Goal: Task Accomplishment & Management: Complete application form

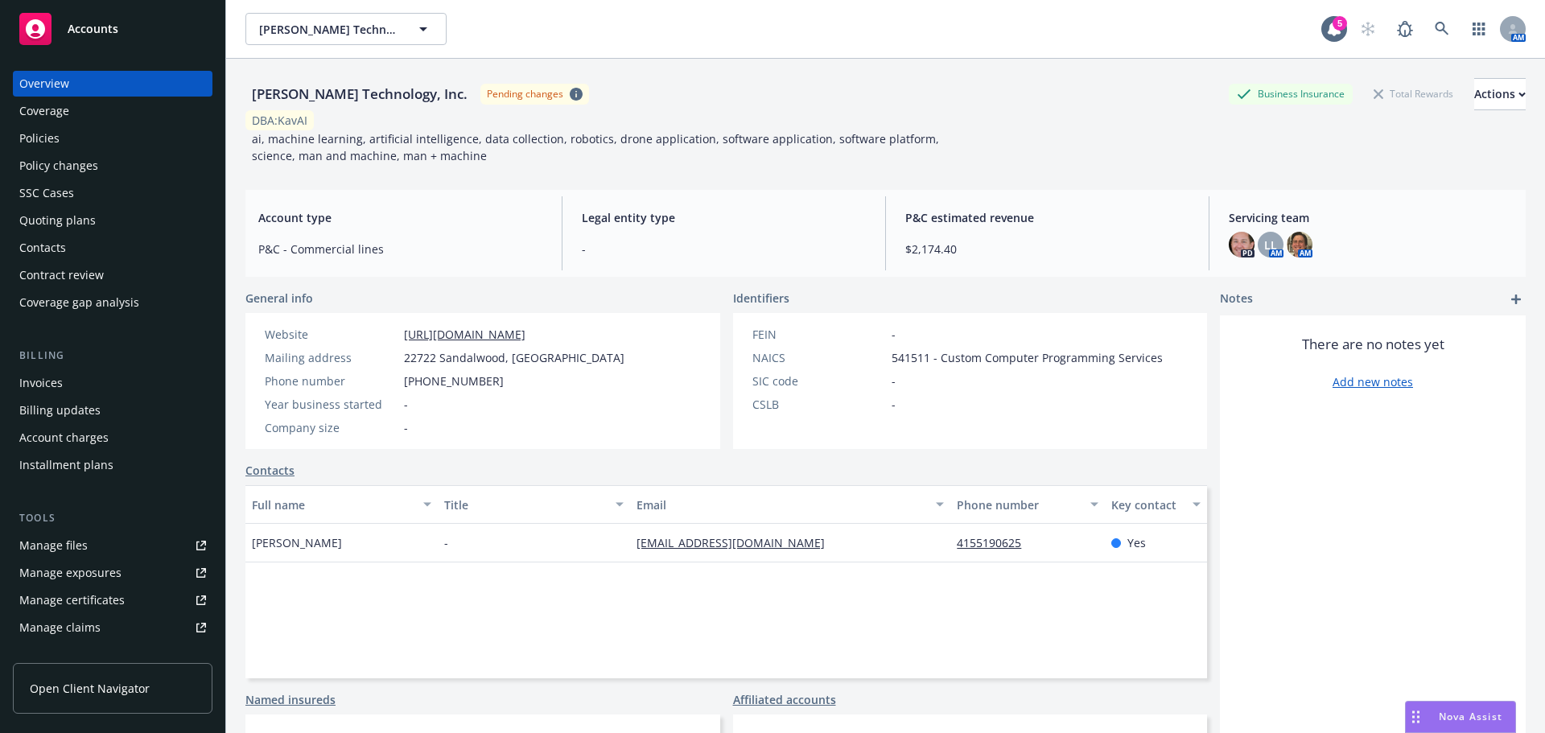
click at [81, 135] on div "Policies" at bounding box center [112, 139] width 187 height 26
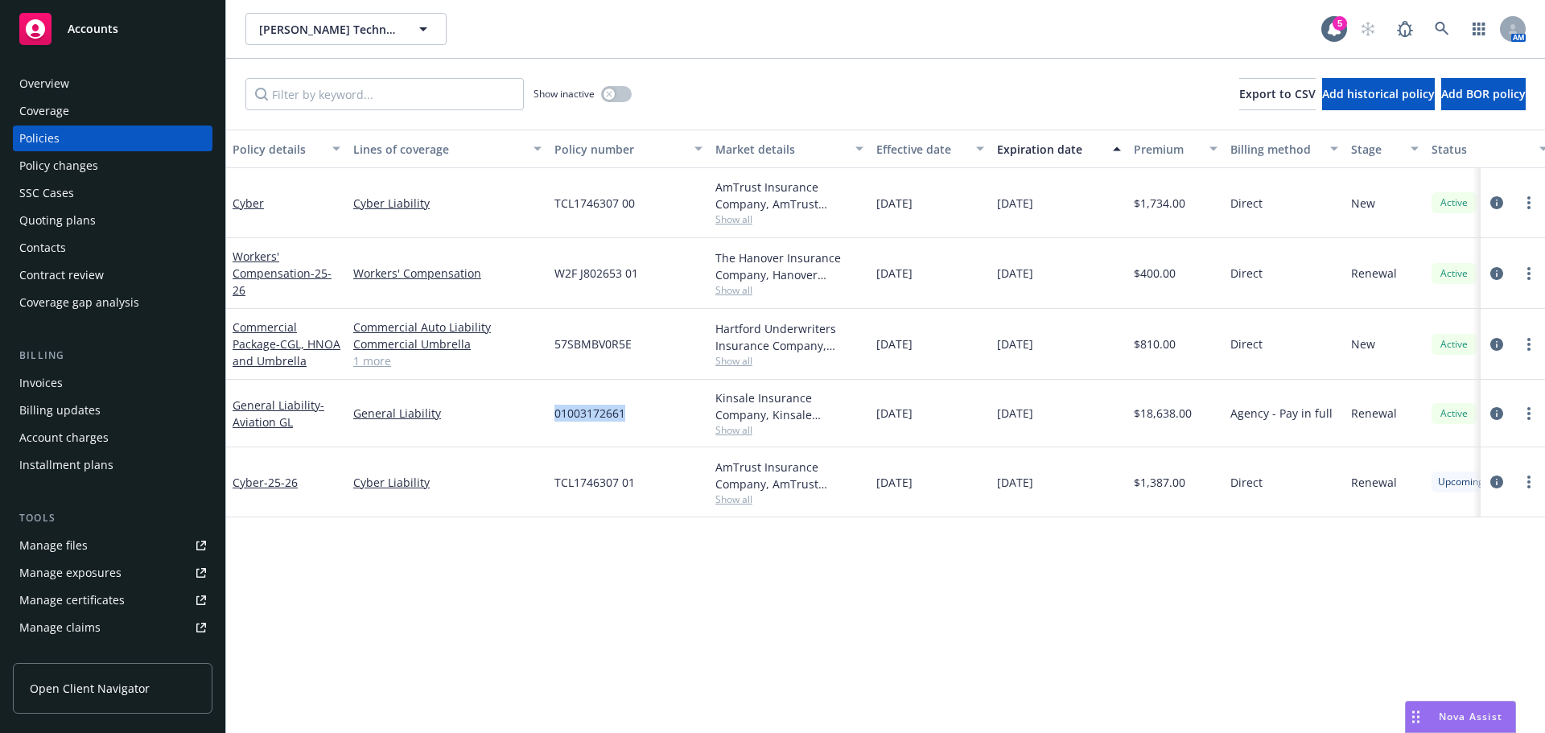
drag, startPoint x: 552, startPoint y: 415, endPoint x: 640, endPoint y: 417, distance: 88.5
click at [640, 417] on div "01003172661" at bounding box center [628, 414] width 161 height 68
click at [68, 89] on div "Overview" at bounding box center [112, 84] width 187 height 26
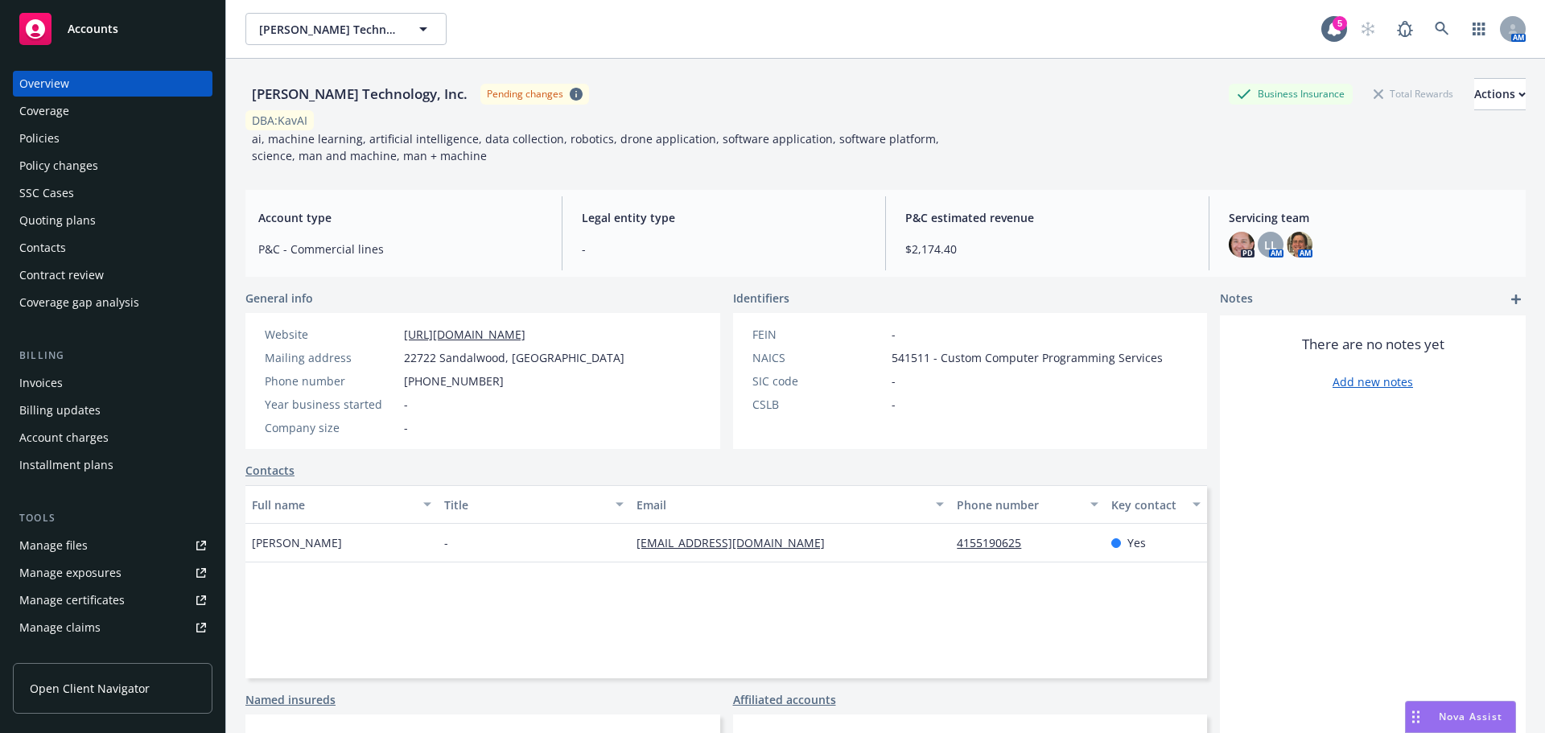
click at [407, 356] on span "22722 Sandalwood, Mission Viejo, CA, 92692" at bounding box center [514, 357] width 220 height 17
drag, startPoint x: 454, startPoint y: 362, endPoint x: 892, endPoint y: 347, distance: 438.0
click at [669, 360] on div "Website https://www.soterai.com Mailing address 22722 Sandalwood, Mission Viejo…" at bounding box center [482, 381] width 475 height 136
copy span "22722 Sandalwood, Mission Viejo, CA, 92692"
click at [1477, 82] on div "Soter Technology, Inc. Pending changes Business Insurance Total Rewards Actions…" at bounding box center [885, 118] width 1280 height 118
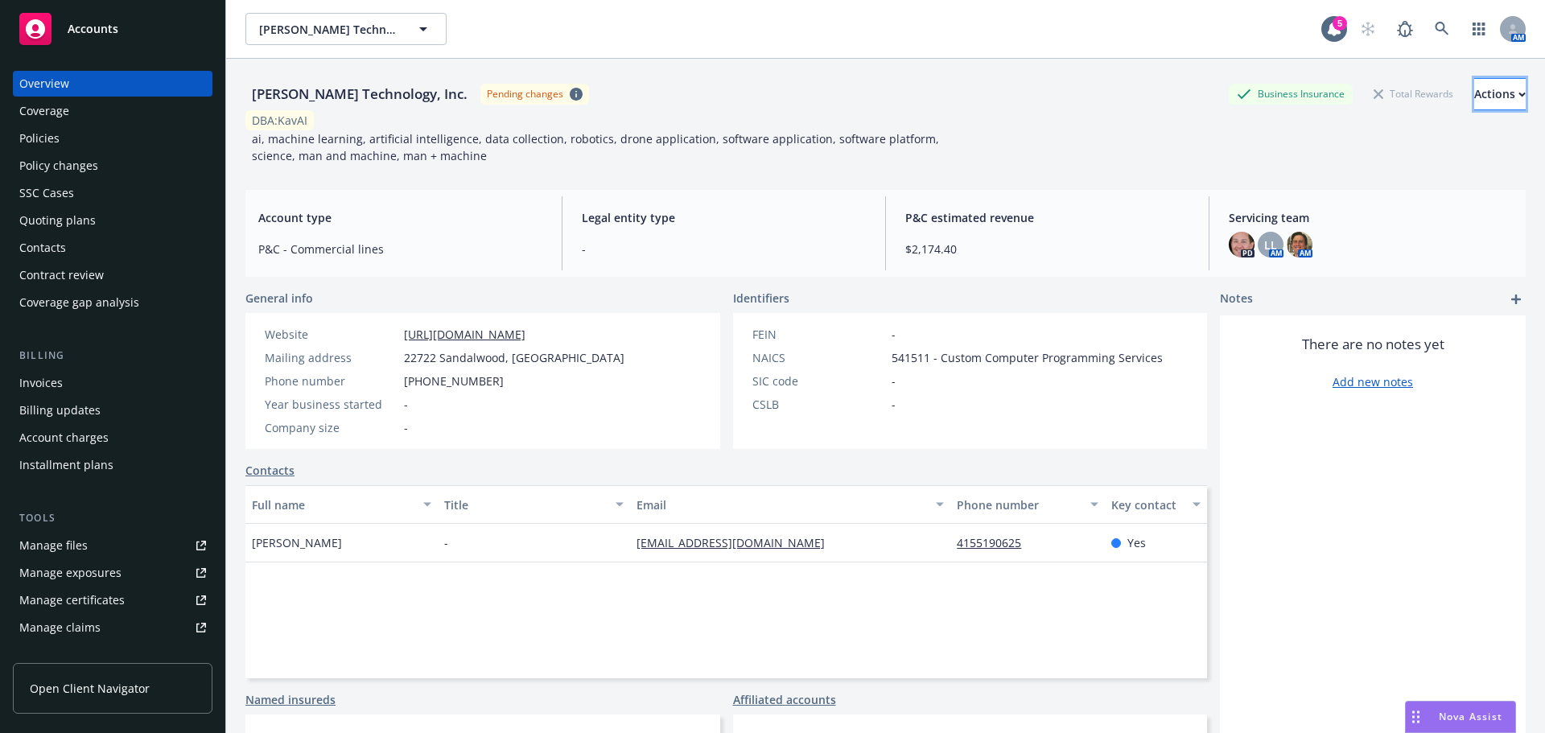
click at [1474, 95] on div "Actions" at bounding box center [1499, 94] width 51 height 31
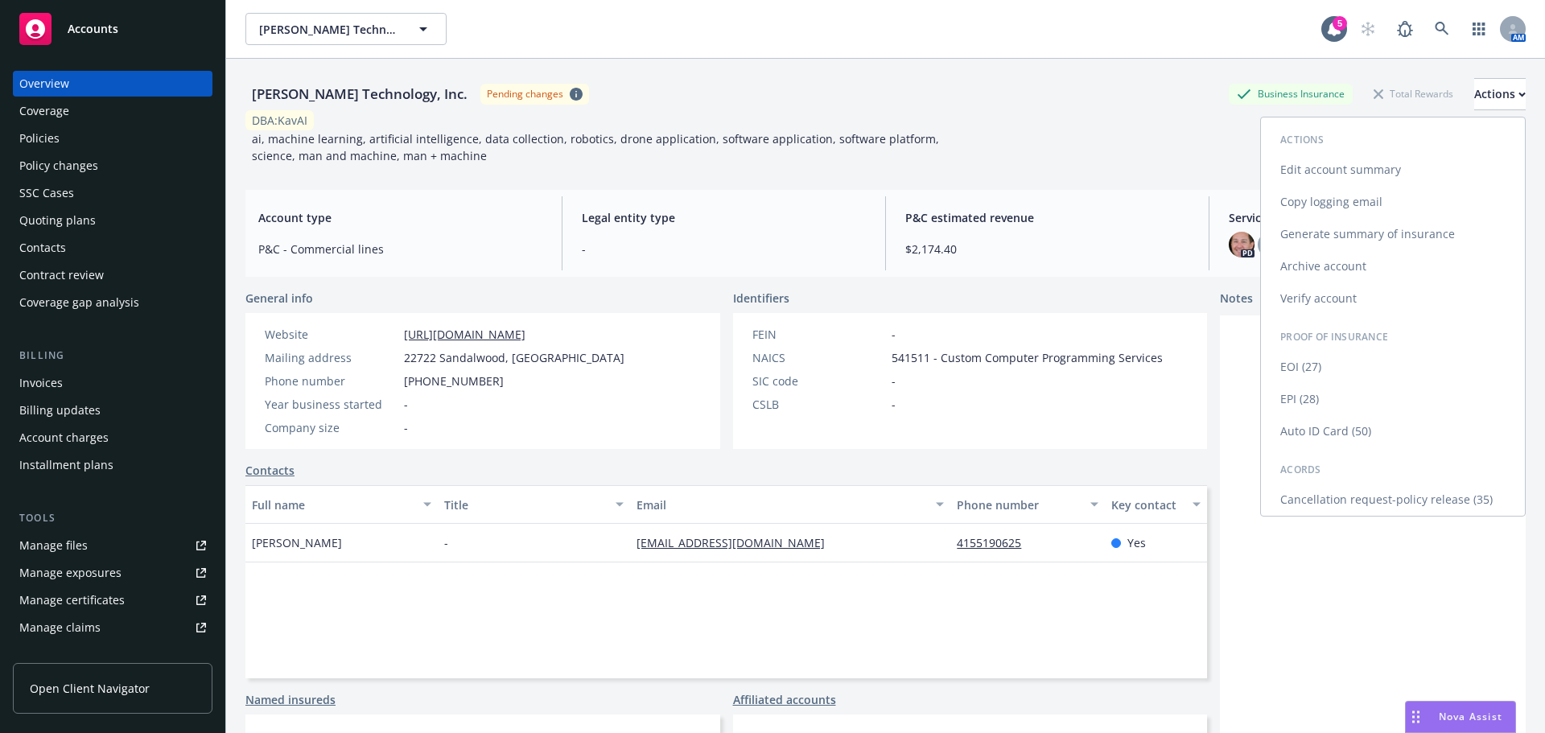
drag, startPoint x: 1360, startPoint y: 192, endPoint x: 1373, endPoint y: 192, distance: 12.9
click at [1360, 193] on link "Copy logging email" at bounding box center [1393, 202] width 264 height 32
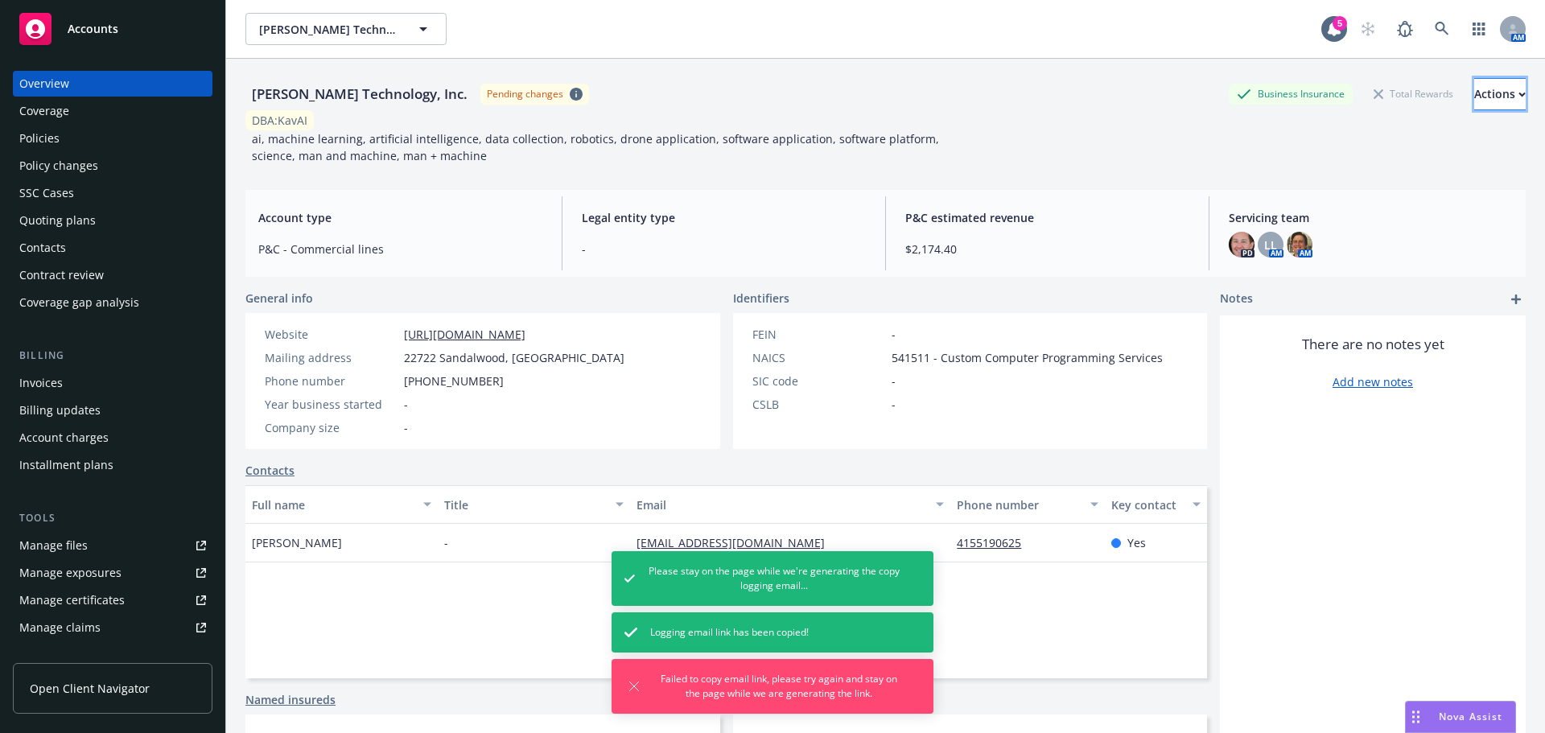
click at [1475, 93] on div "Actions" at bounding box center [1499, 94] width 51 height 31
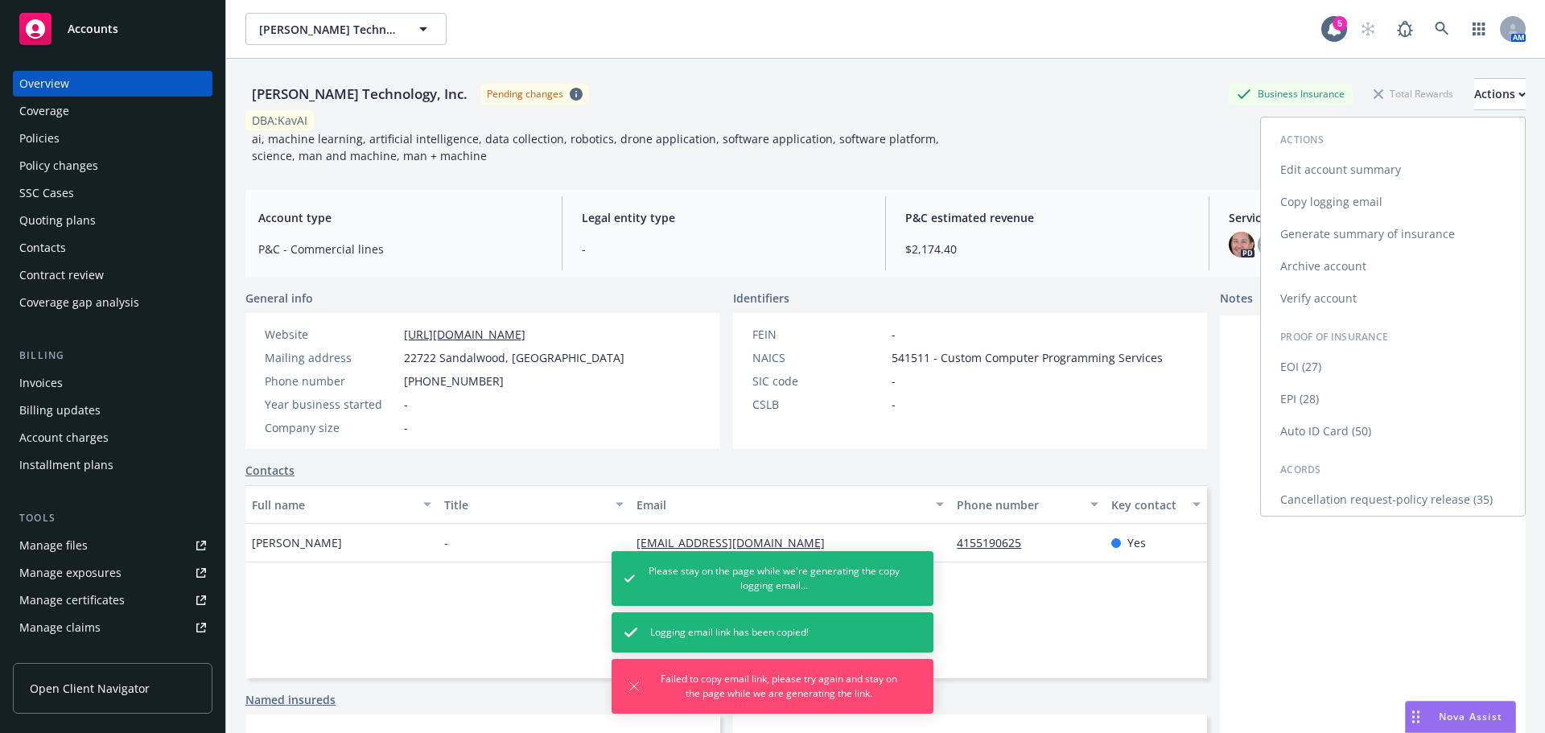
click at [1335, 204] on link "Copy logging email" at bounding box center [1393, 202] width 264 height 32
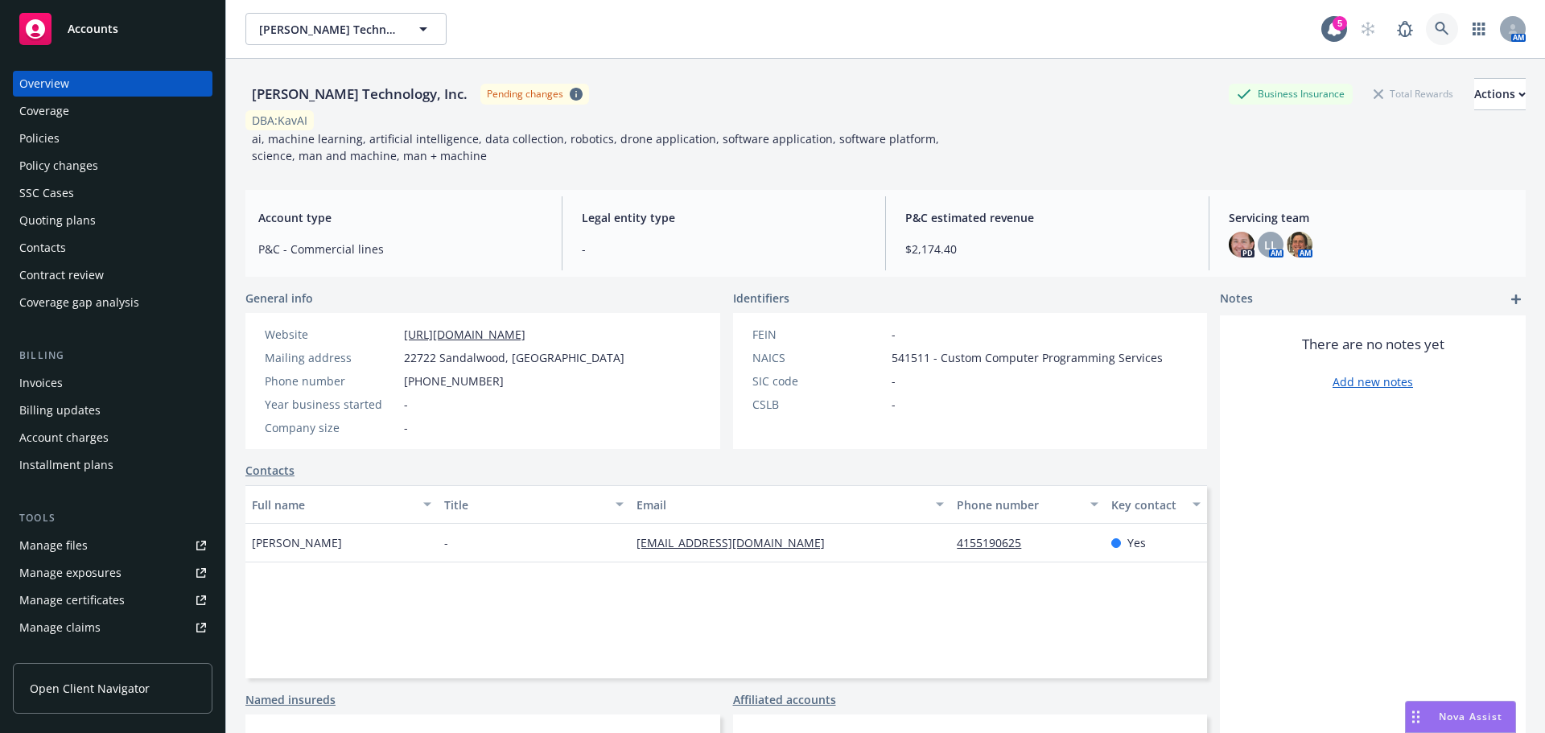
click at [1435, 32] on icon at bounding box center [1442, 29] width 14 height 14
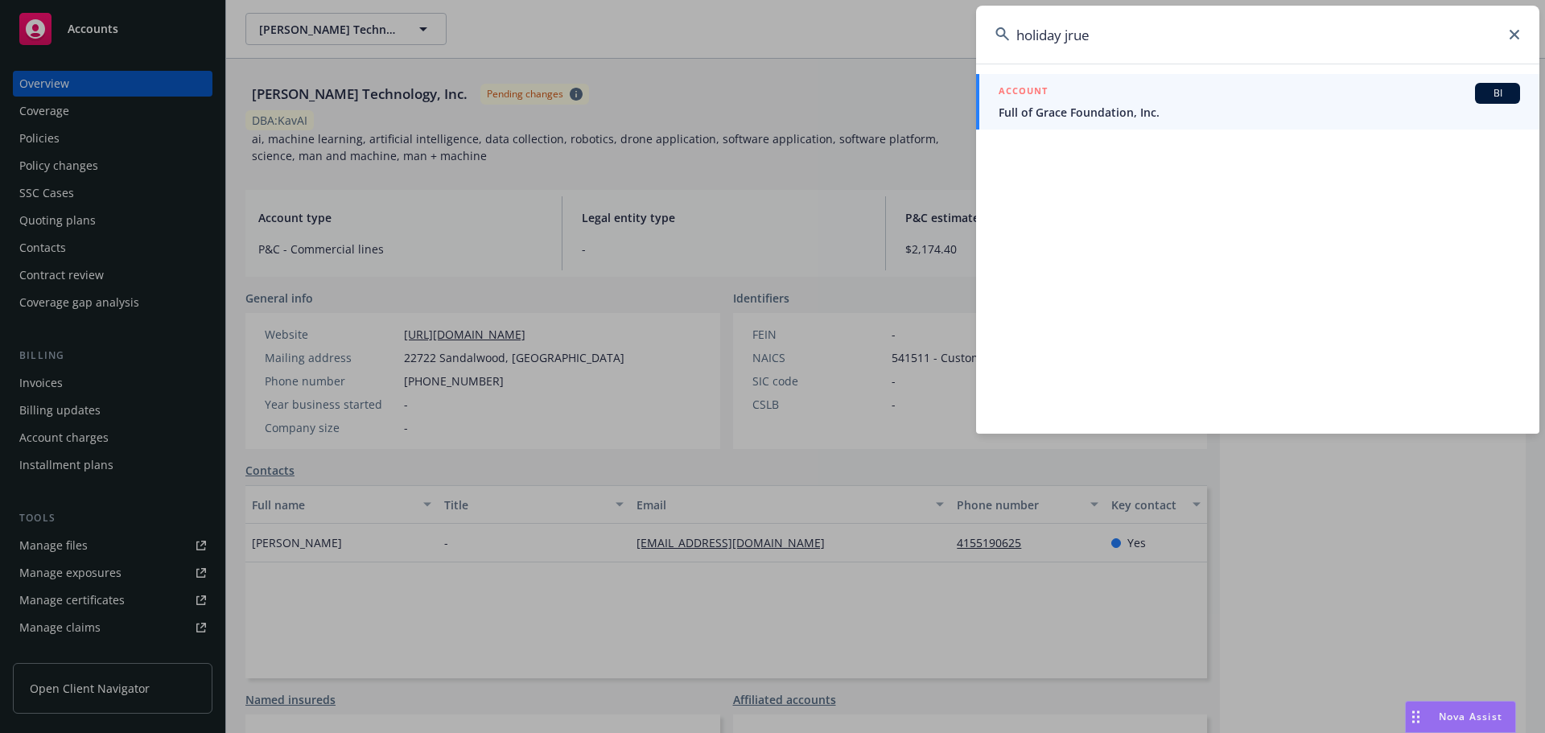
type input "holiday jrue"
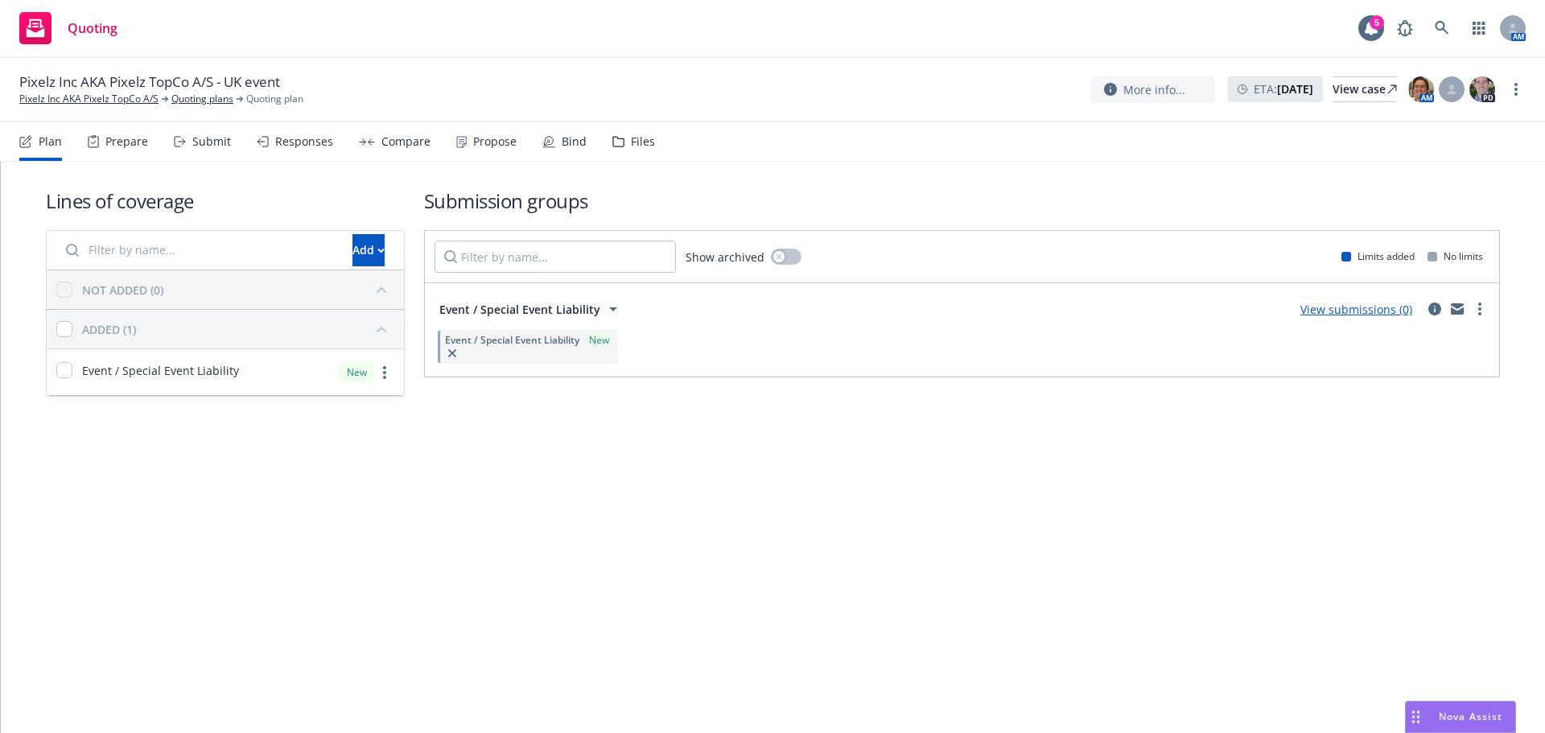
click at [1348, 311] on link "View submissions (0)" at bounding box center [1356, 309] width 112 height 15
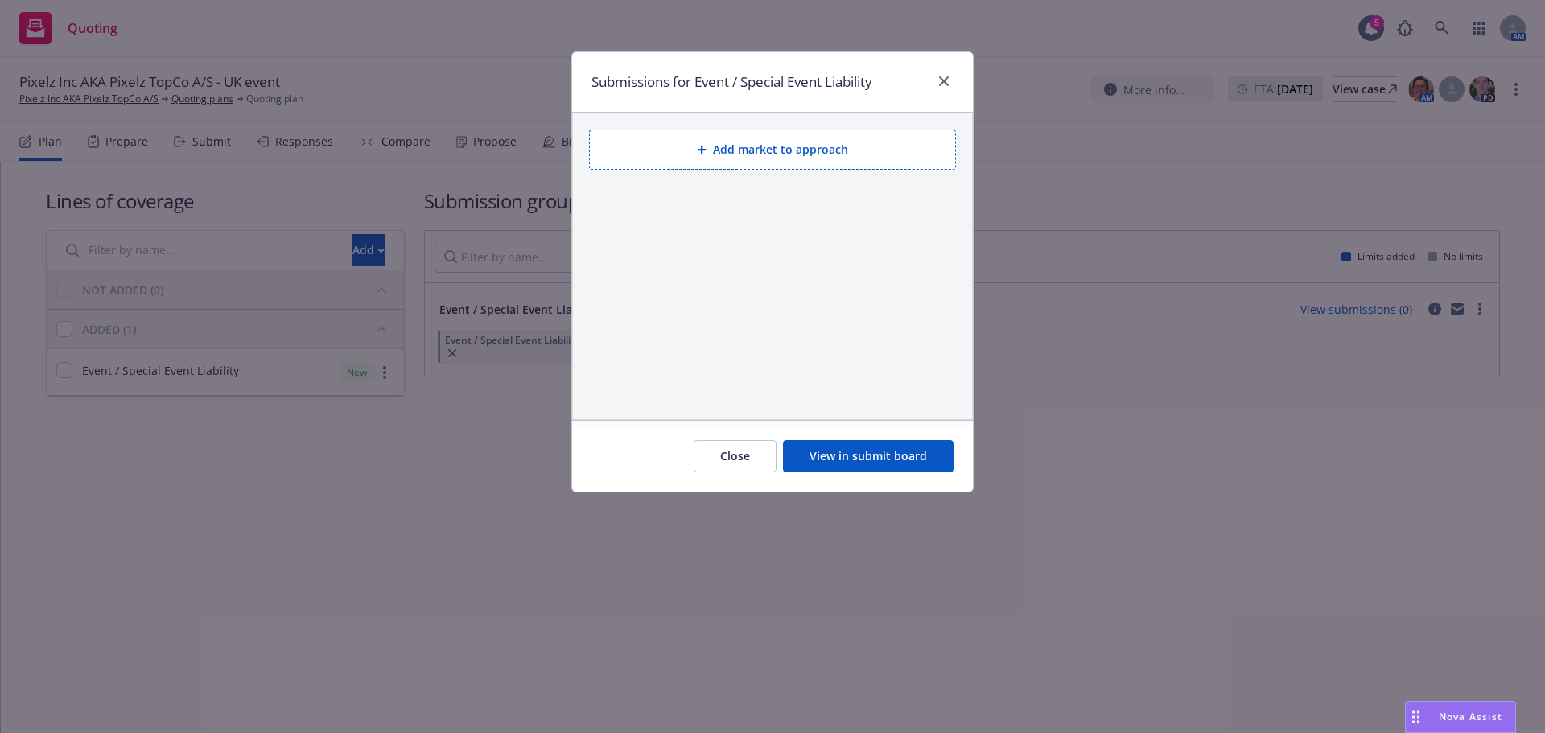
click at [786, 154] on button "Add market to approach" at bounding box center [772, 150] width 367 height 40
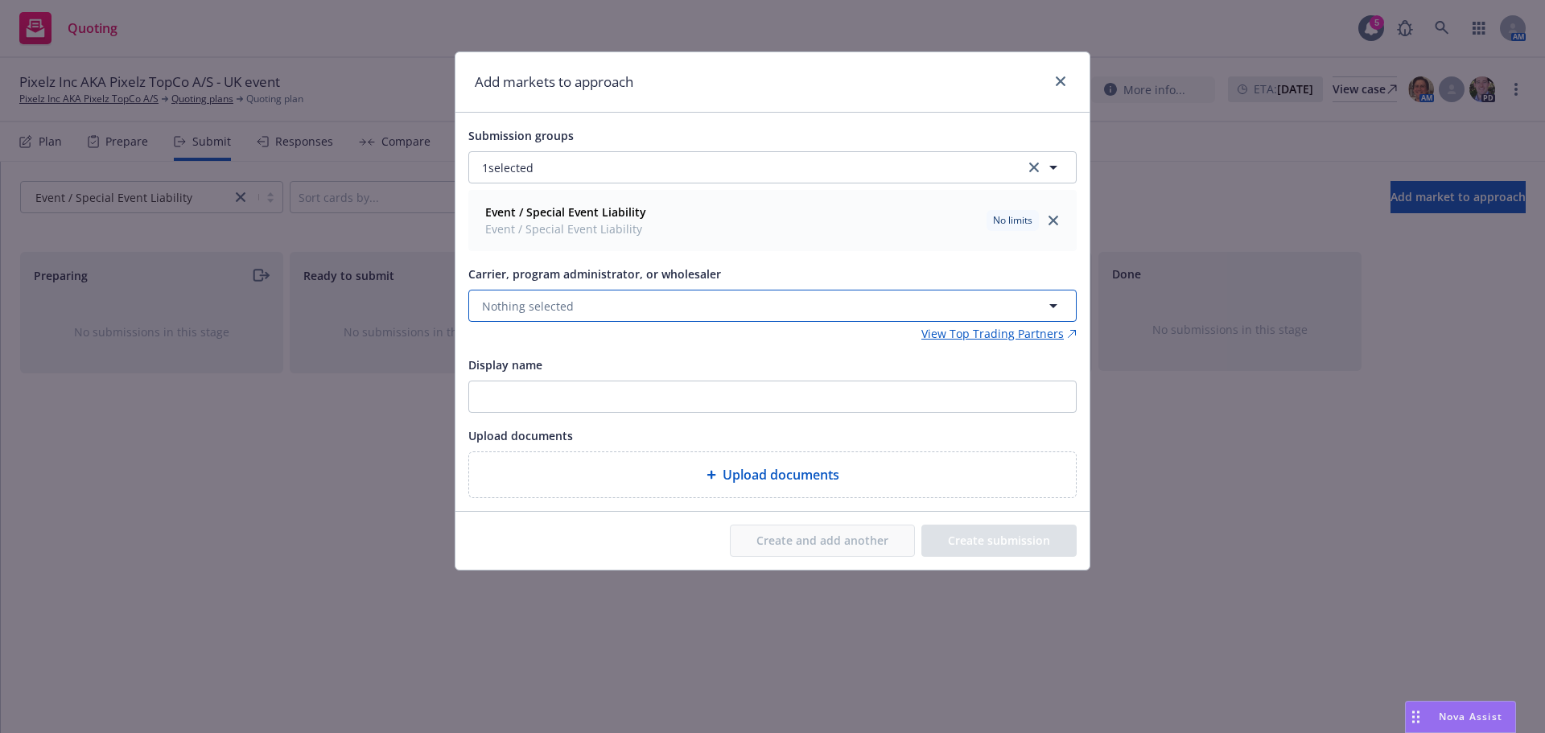
click at [550, 308] on span "Nothing selected" at bounding box center [528, 306] width 92 height 17
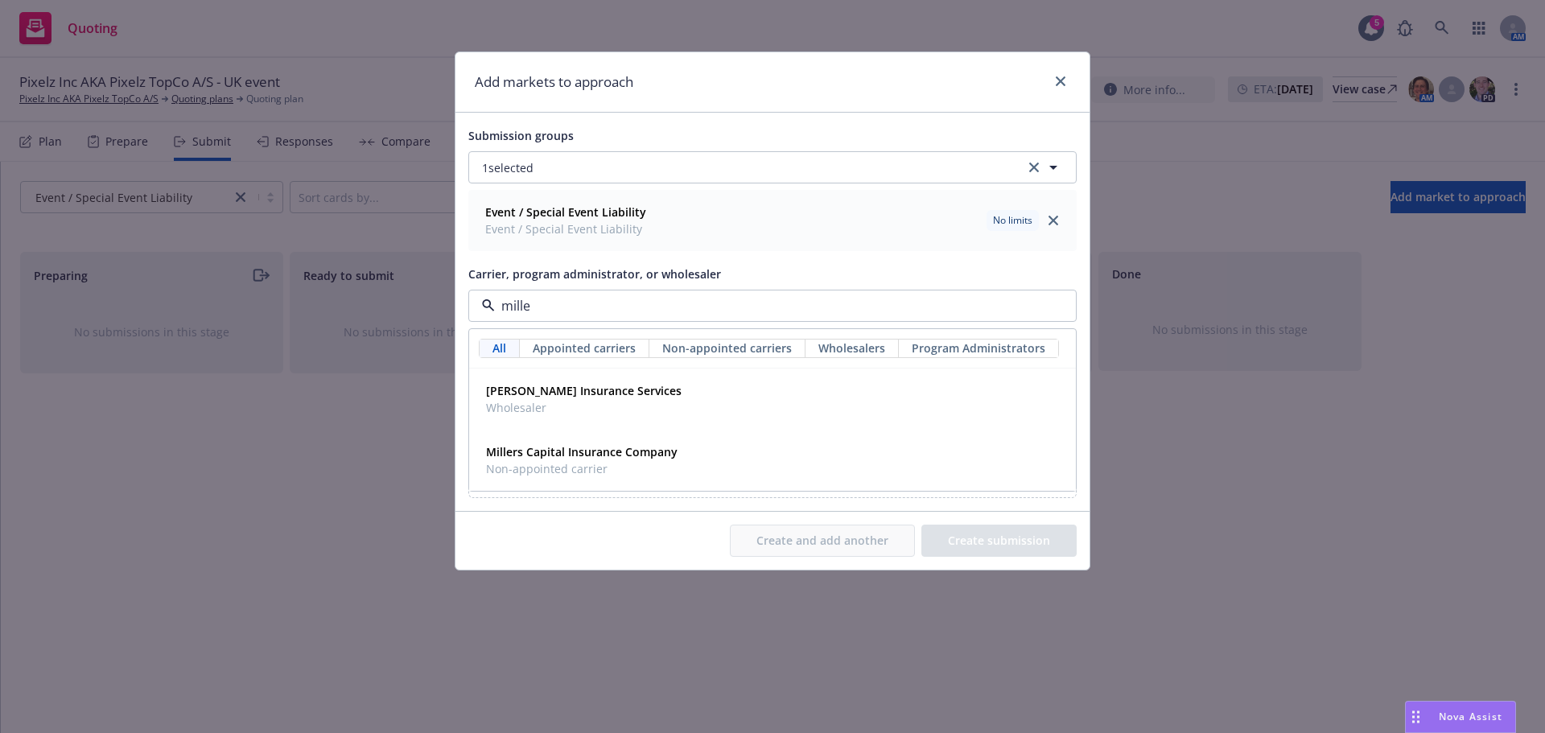
type input "miller"
click at [578, 394] on strong "Miller Insurance Services" at bounding box center [584, 390] width 196 height 15
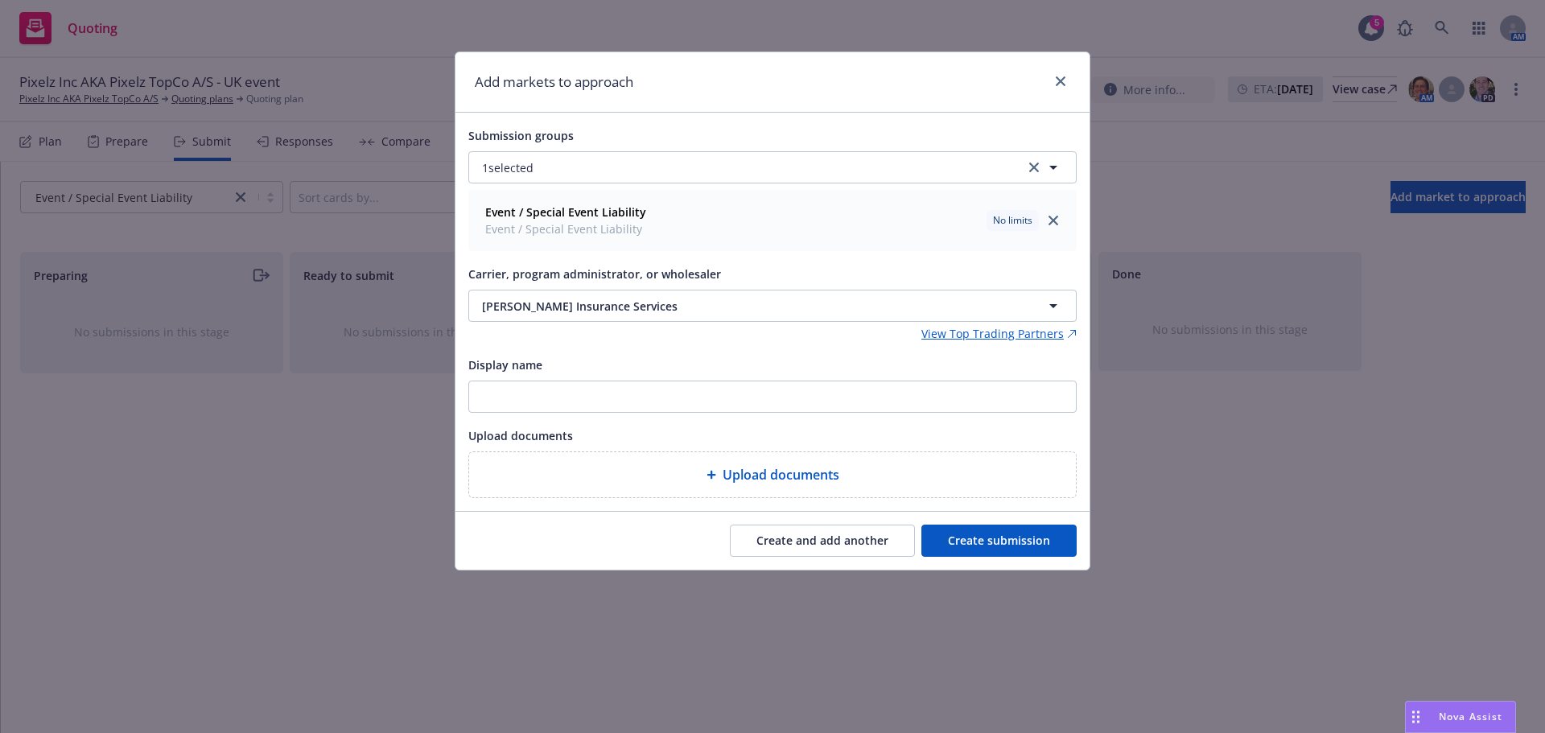
click at [1010, 545] on button "Create submission" at bounding box center [998, 541] width 155 height 32
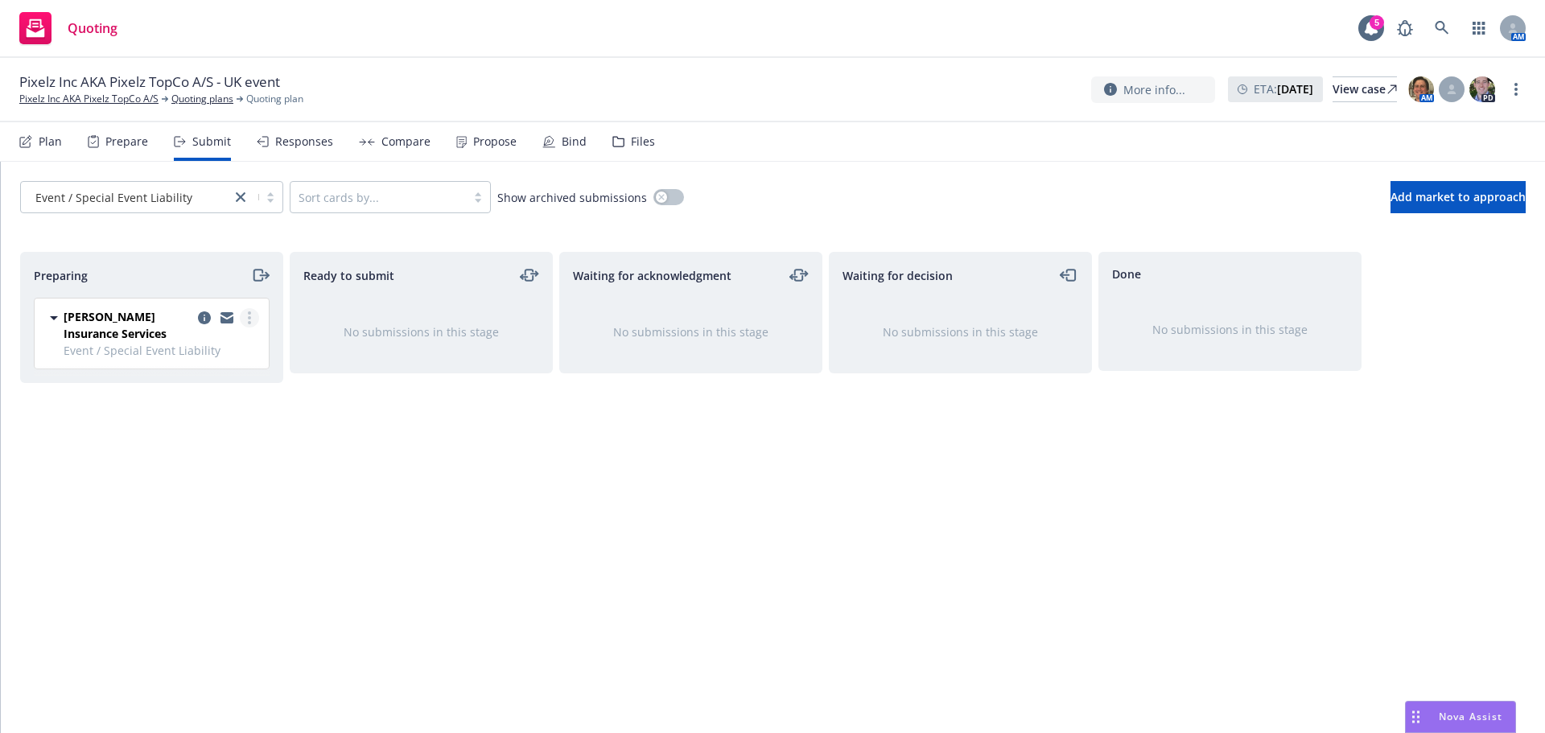
click at [249, 319] on icon "more" at bounding box center [249, 317] width 3 height 13
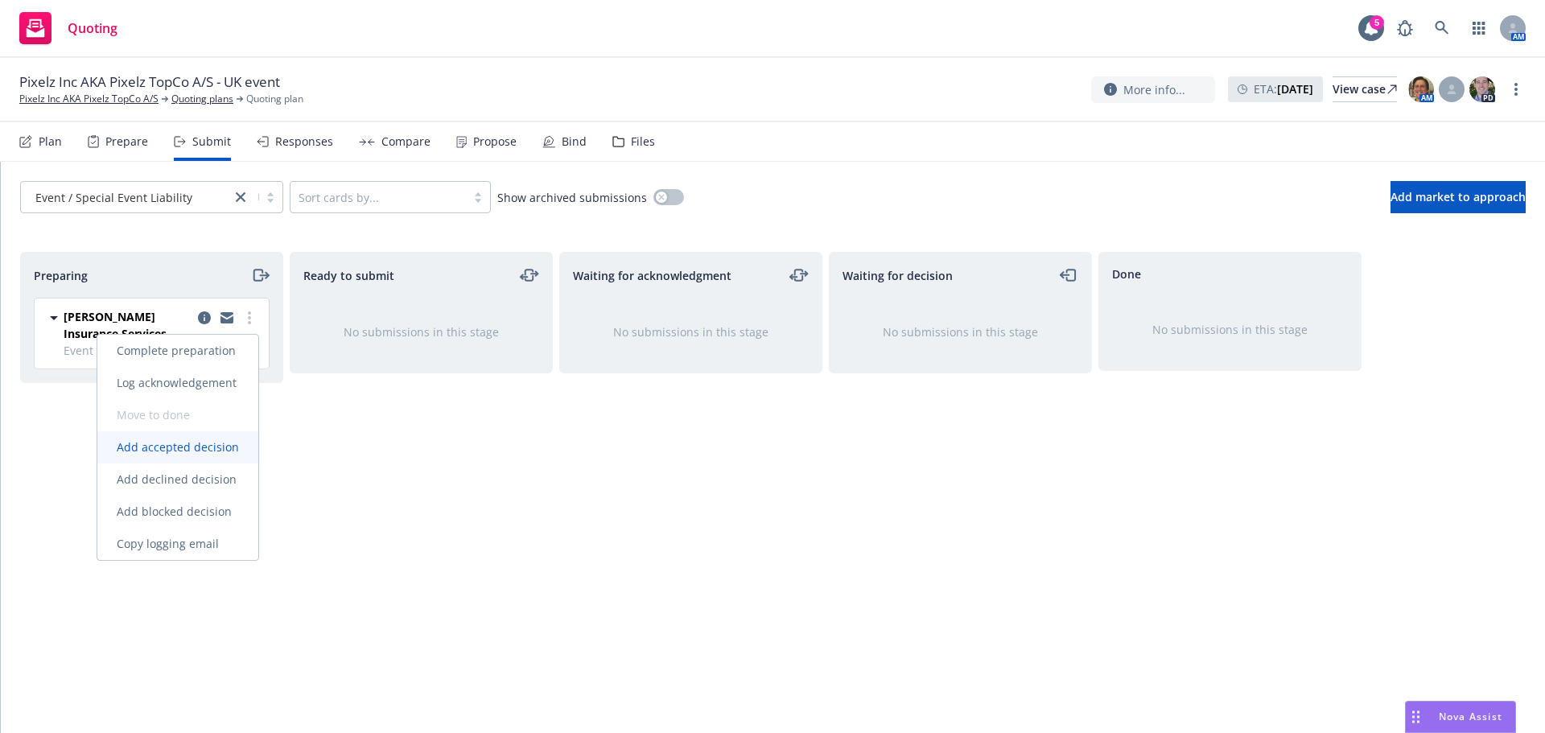
click at [187, 451] on span "Add accepted decision" at bounding box center [177, 446] width 161 height 15
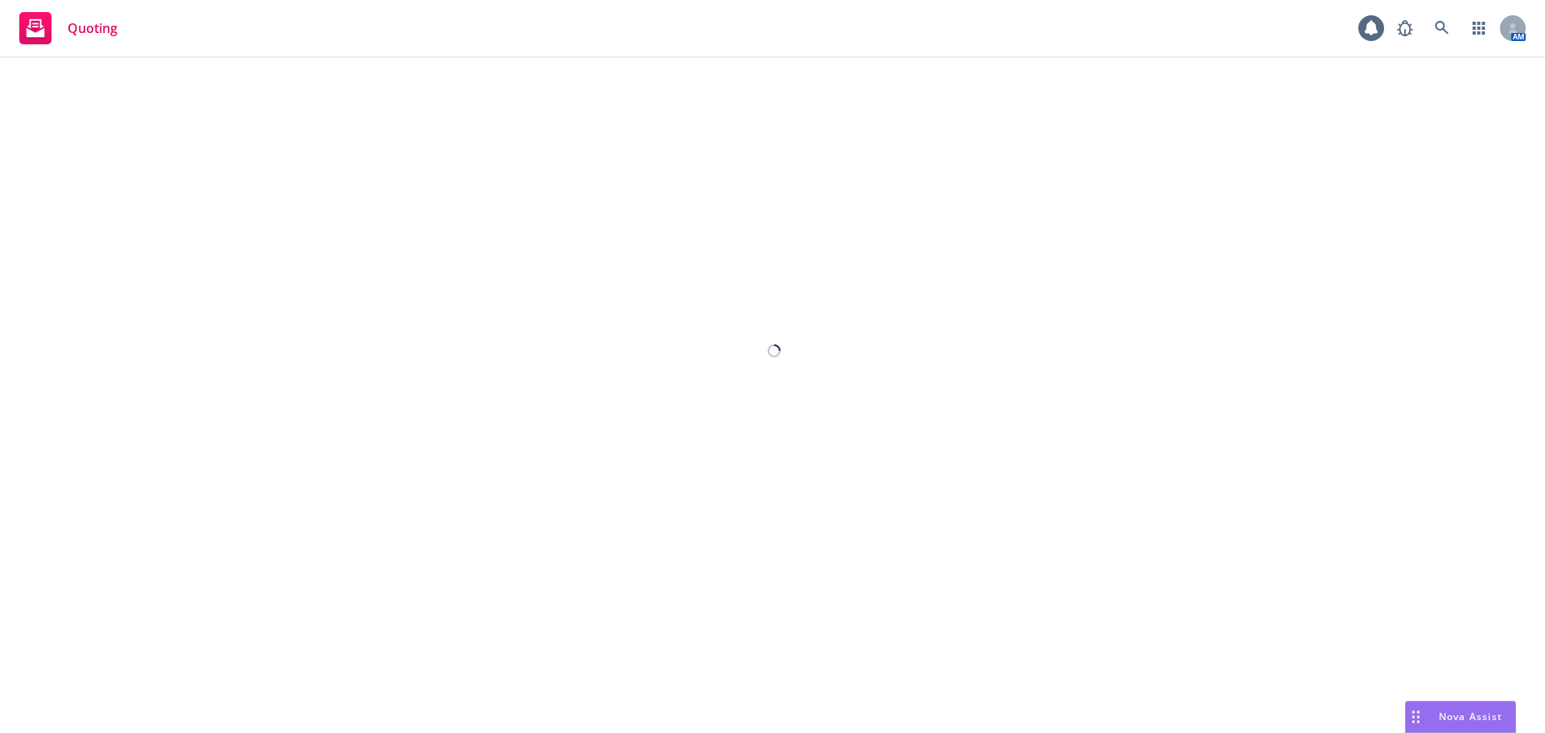
select select "12"
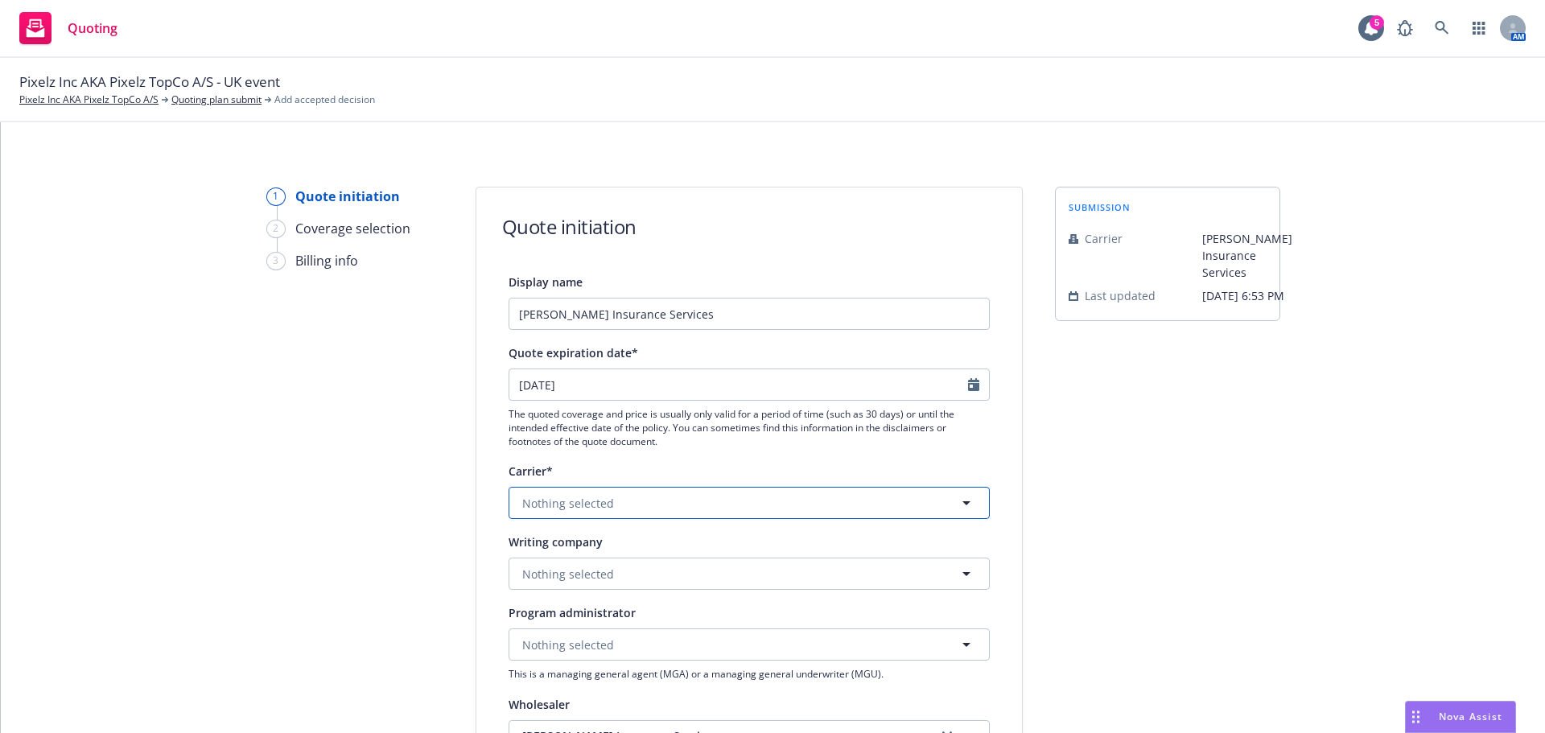
click at [622, 502] on button "Nothing selected" at bounding box center [749, 503] width 481 height 32
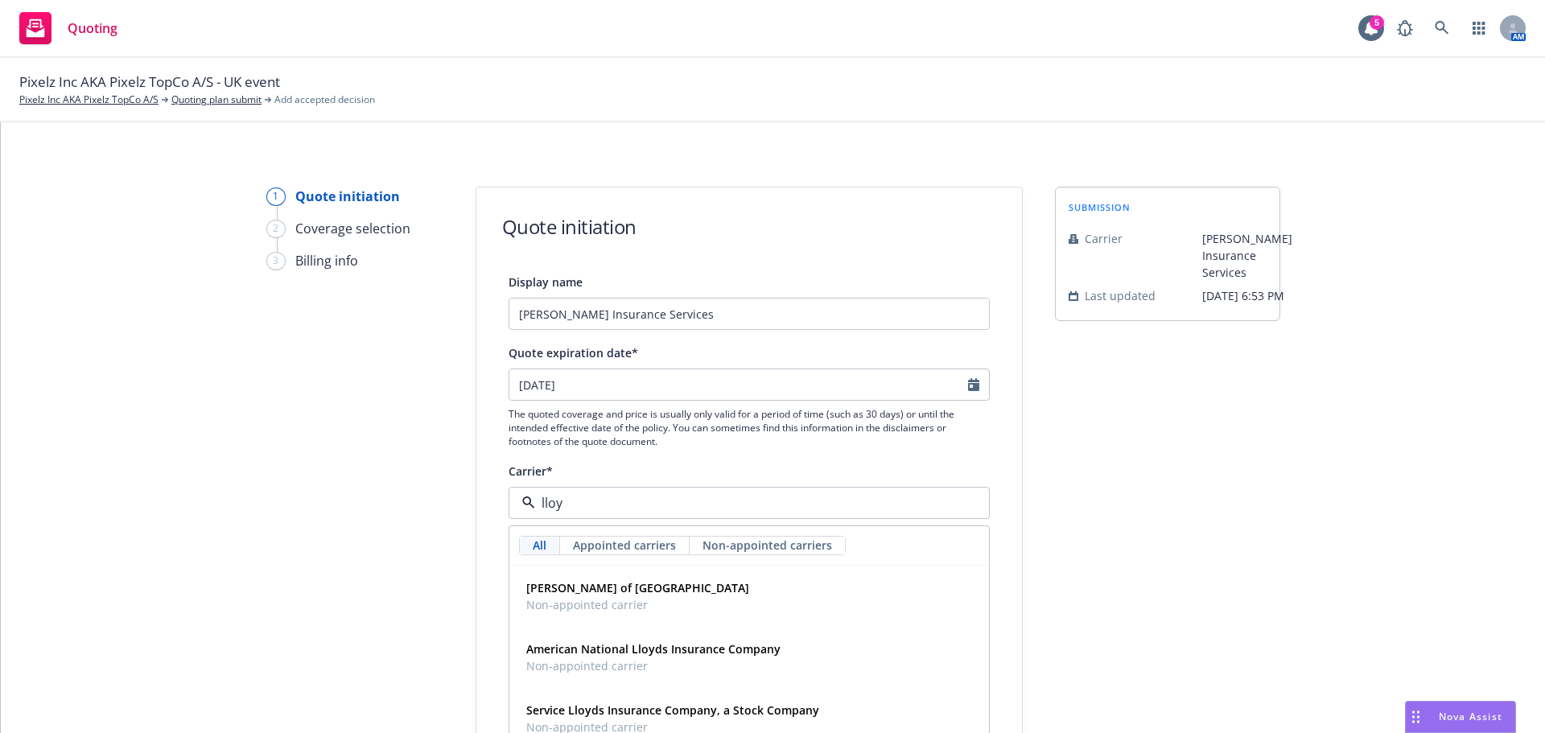
type input "lloyd"
click at [620, 602] on span "Non-appointed carrier" at bounding box center [637, 604] width 223 height 17
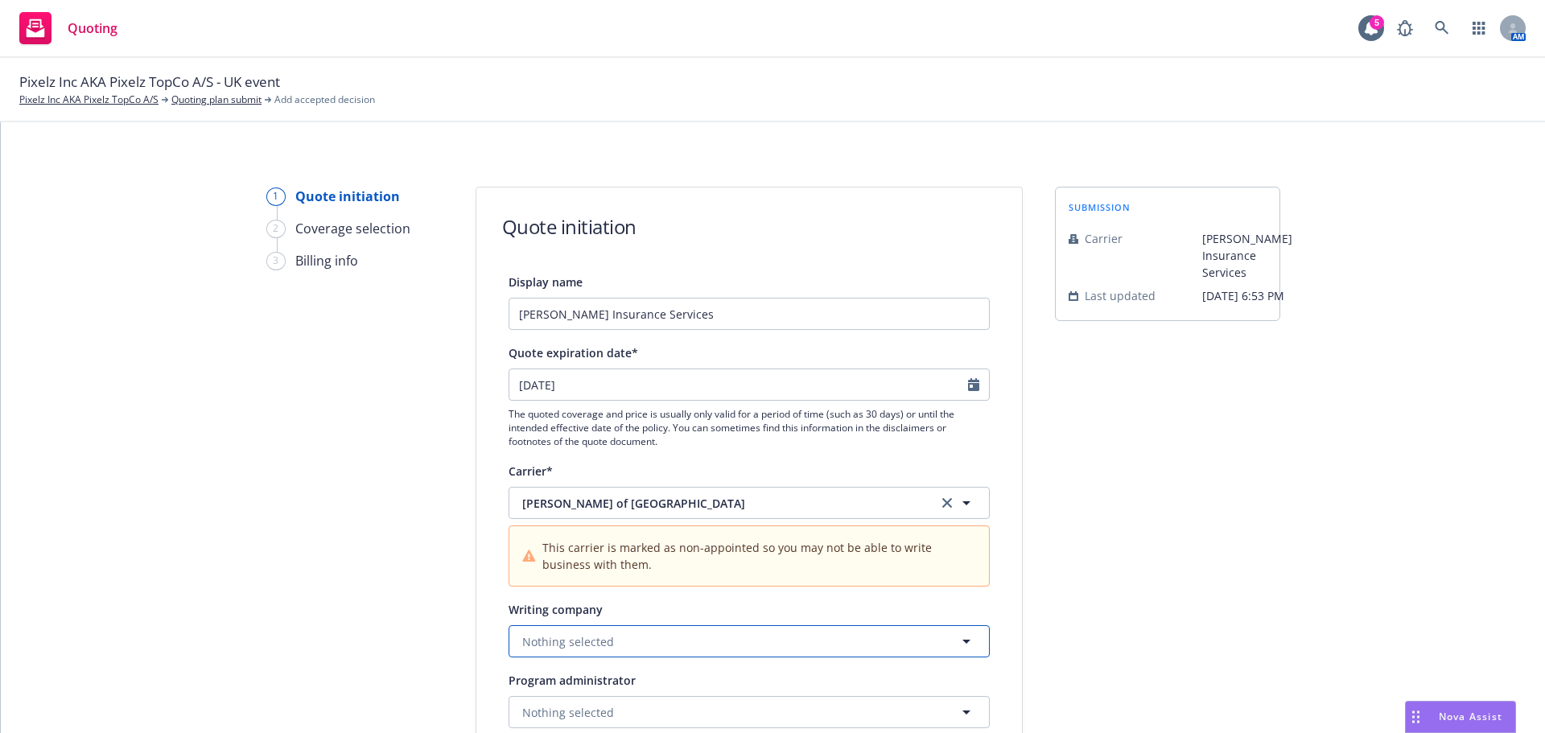
click at [612, 641] on button "Nothing selected" at bounding box center [749, 641] width 481 height 32
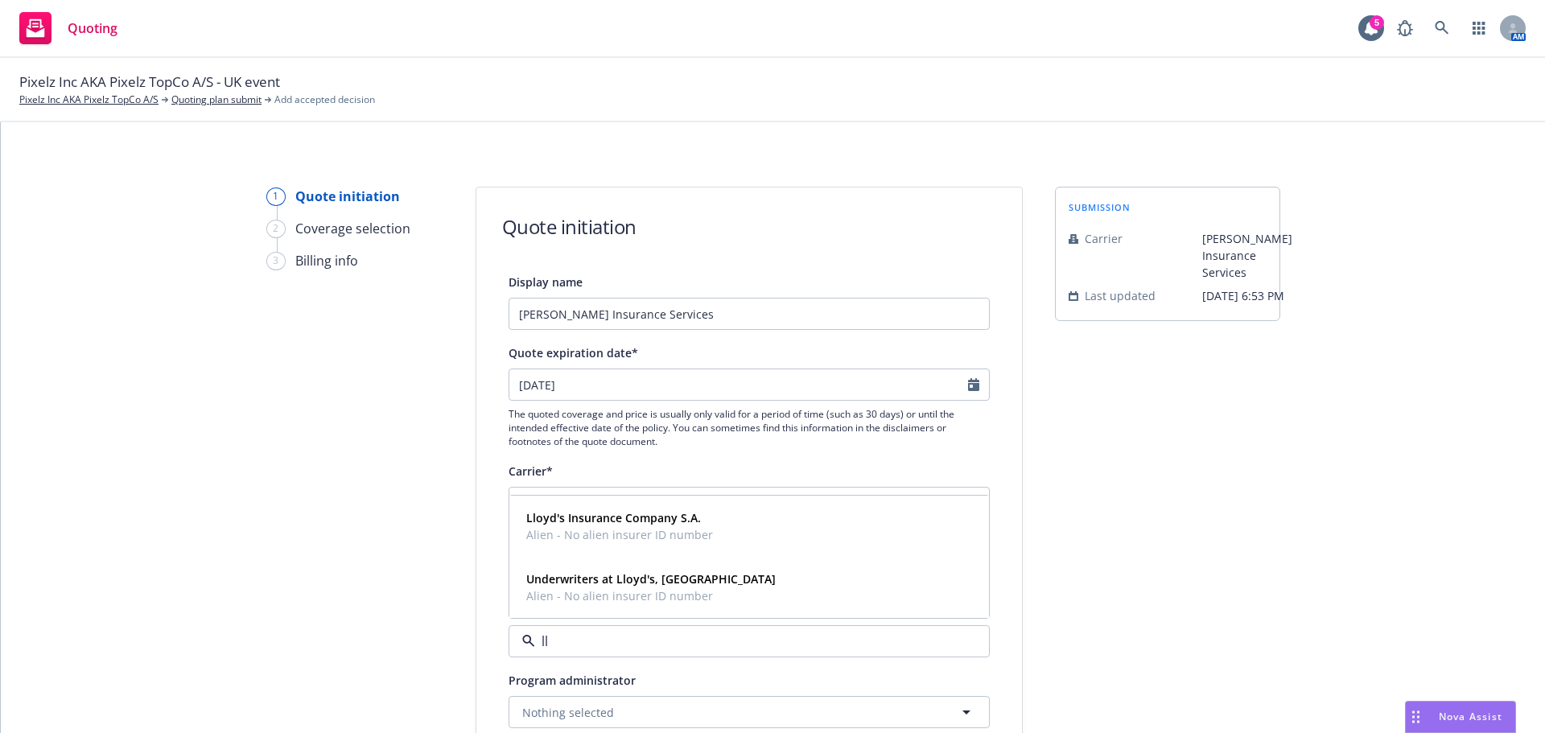
type input "llo"
click at [671, 518] on strong "Lloyd's Insurance Company S.A." at bounding box center [613, 517] width 175 height 15
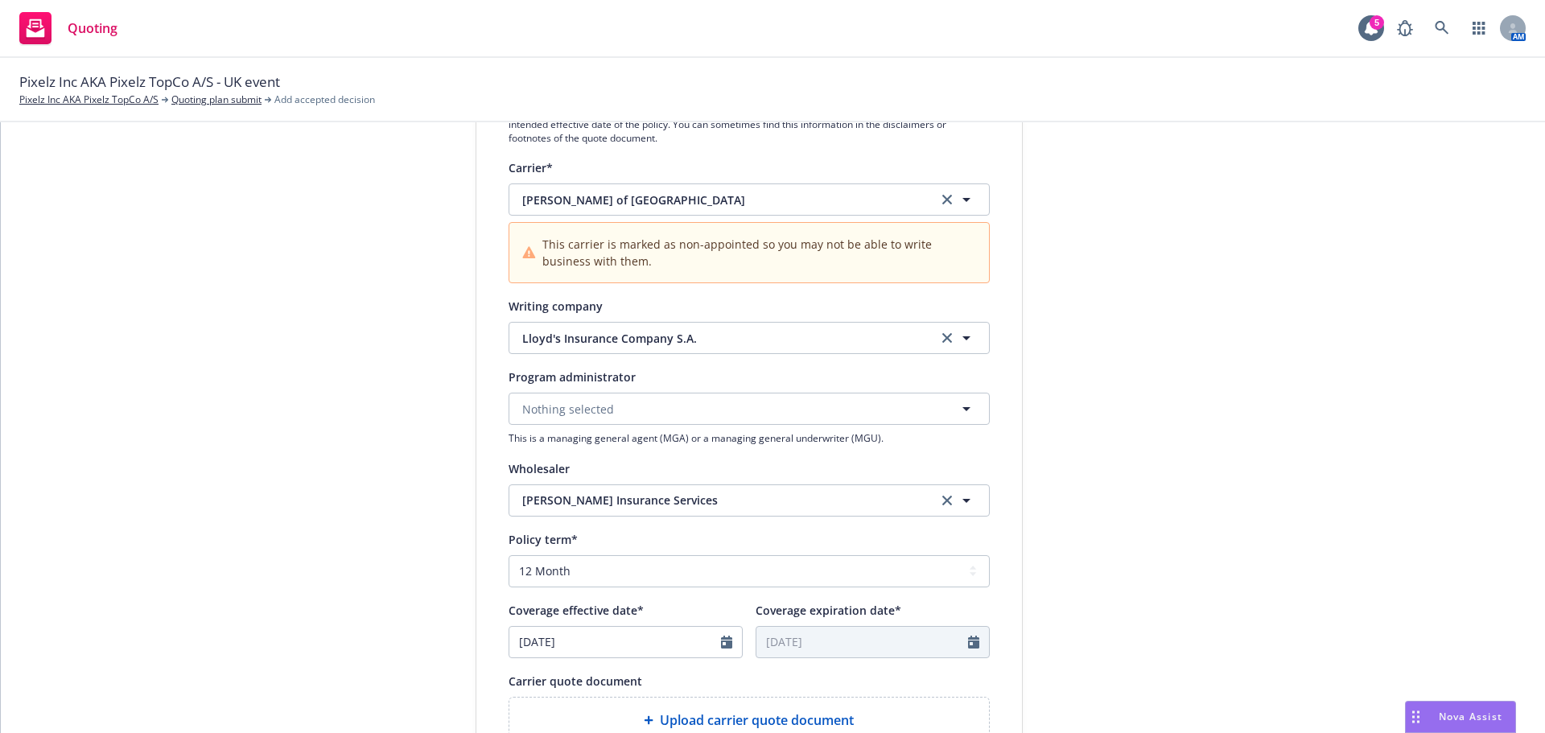
scroll to position [322, 0]
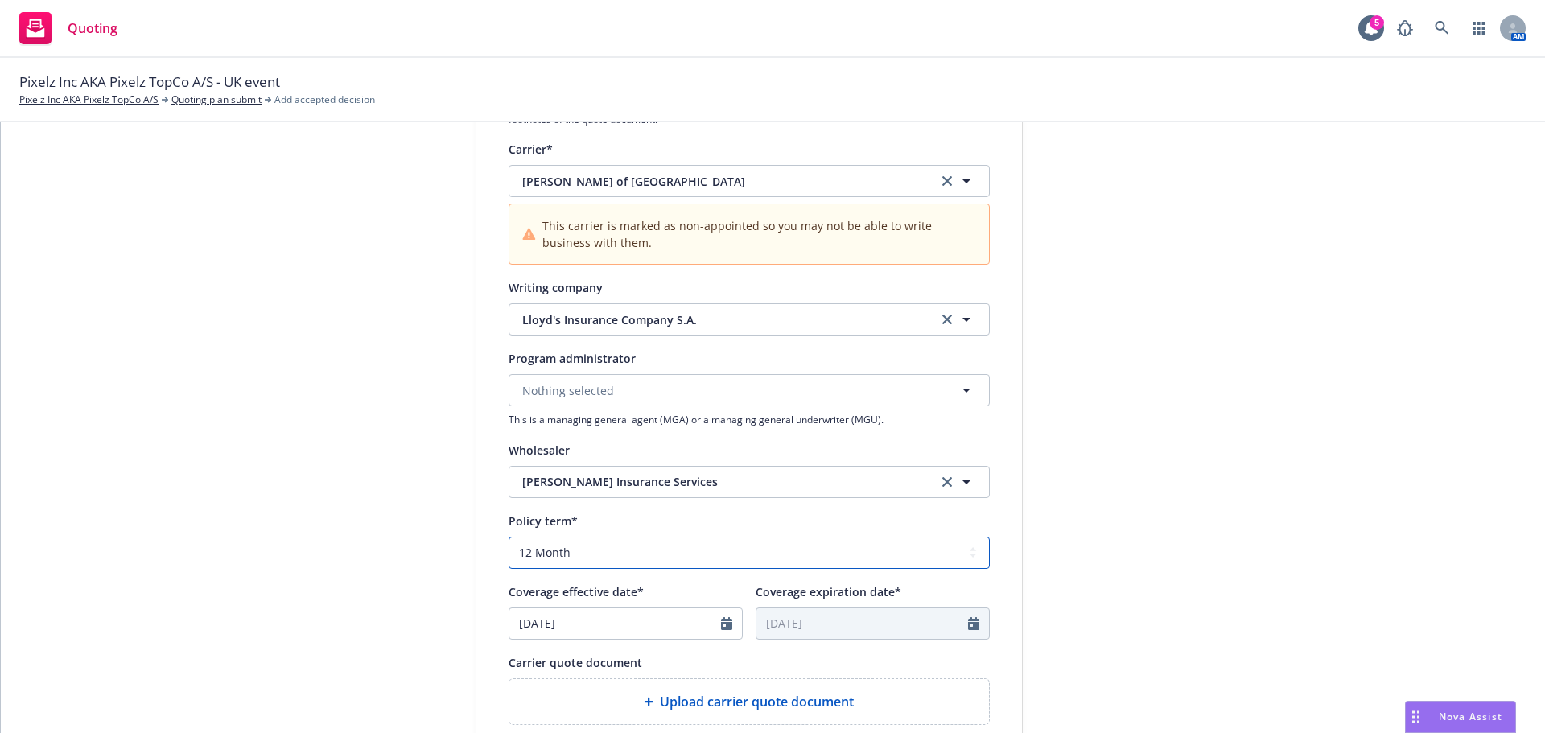
click at [715, 554] on select "Select policy term 12 Month 6 Month 4 Month 3 Month 2 Month 1 Month 36 Month (3…" at bounding box center [749, 553] width 481 height 32
select select "other"
click at [509, 537] on select "Select policy term 12 Month 6 Month 4 Month 3 Month 2 Month 1 Month 36 Month (3…" at bounding box center [749, 553] width 481 height 32
click at [712, 623] on input "07/25/2025" at bounding box center [615, 623] width 212 height 31
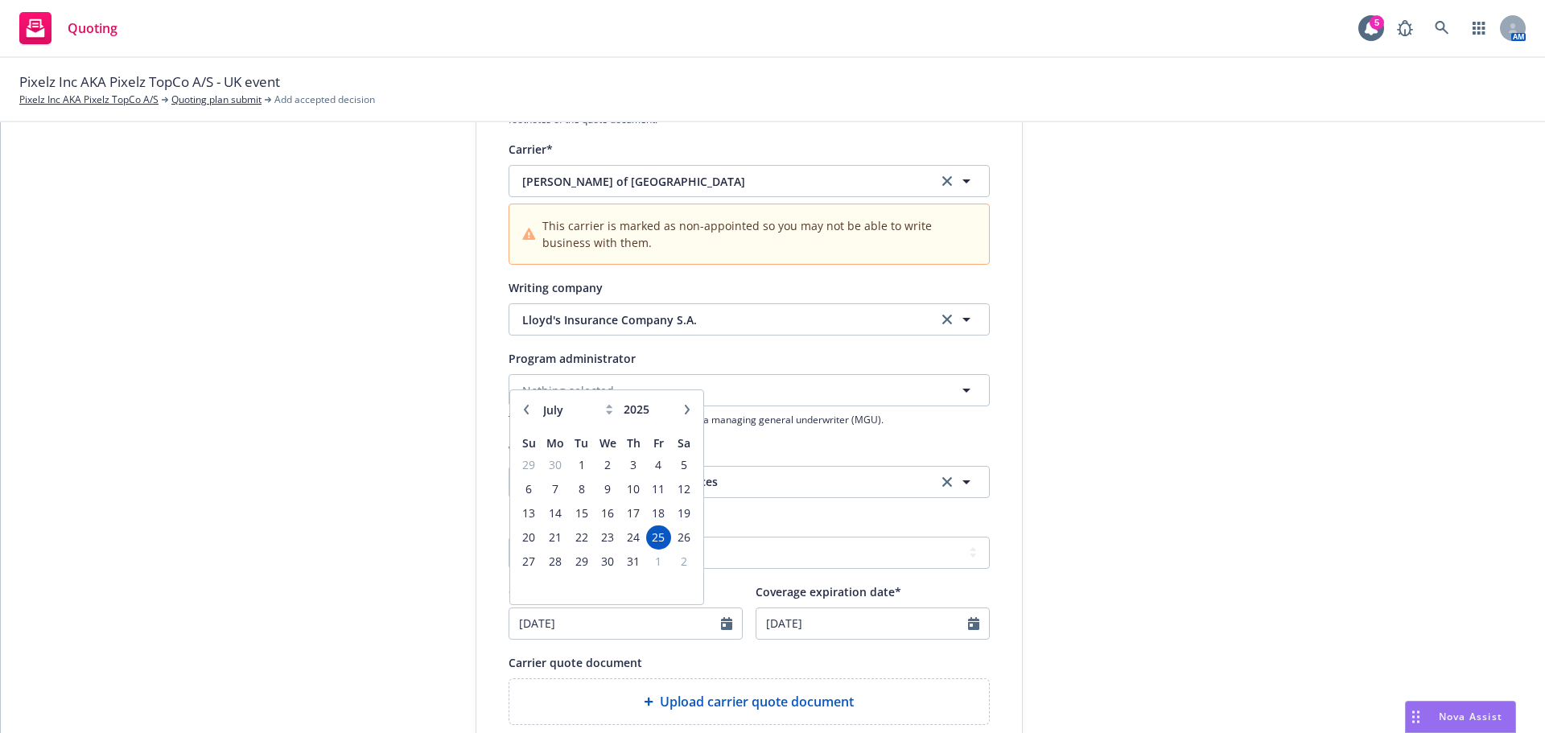
click at [680, 415] on button "button" at bounding box center [687, 409] width 19 height 19
click at [682, 414] on icon "button" at bounding box center [687, 410] width 10 height 10
click at [684, 413] on icon "button" at bounding box center [686, 410] width 5 height 10
click at [682, 409] on icon "button" at bounding box center [687, 410] width 10 height 10
select select "11"
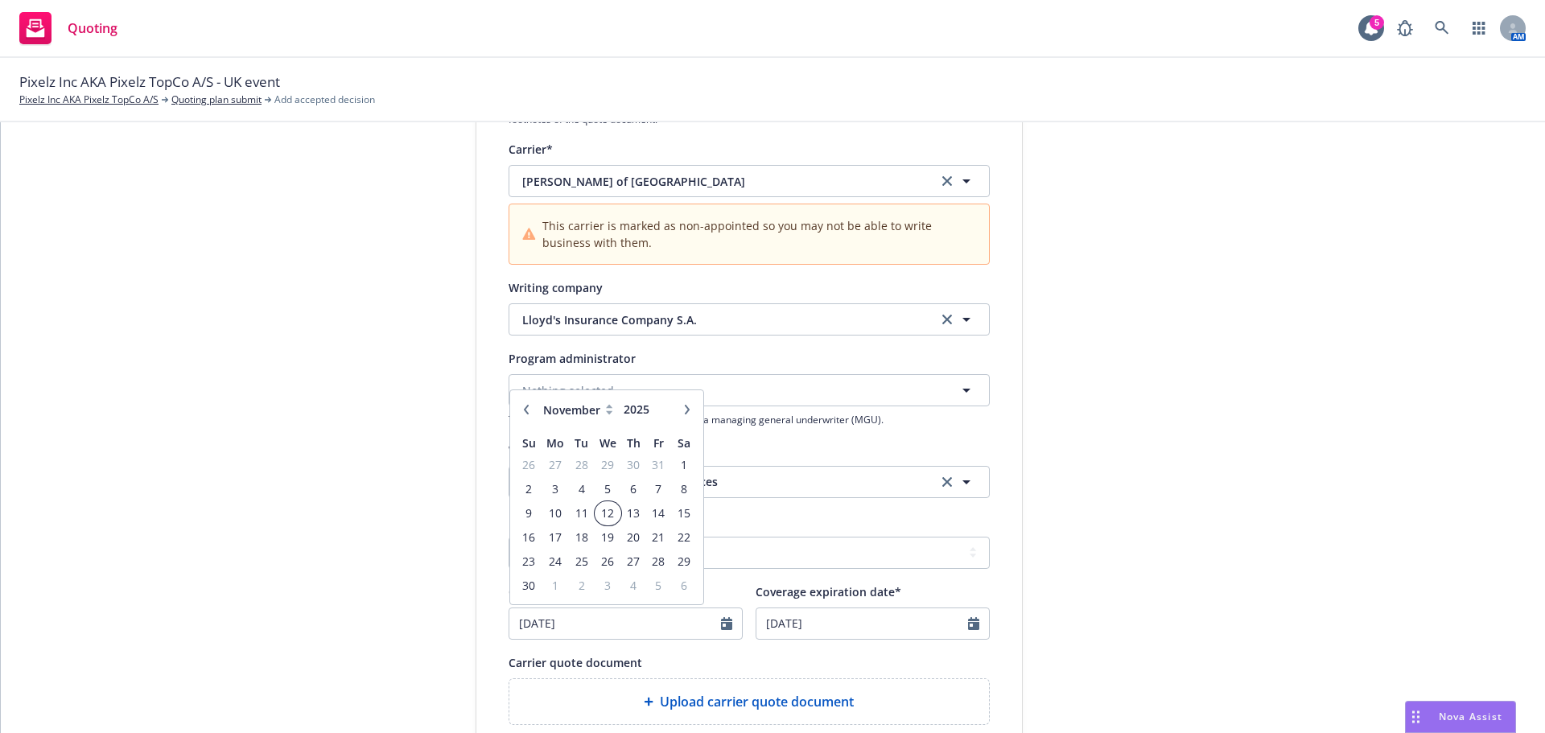
click at [596, 518] on span "12" at bounding box center [607, 513] width 23 height 20
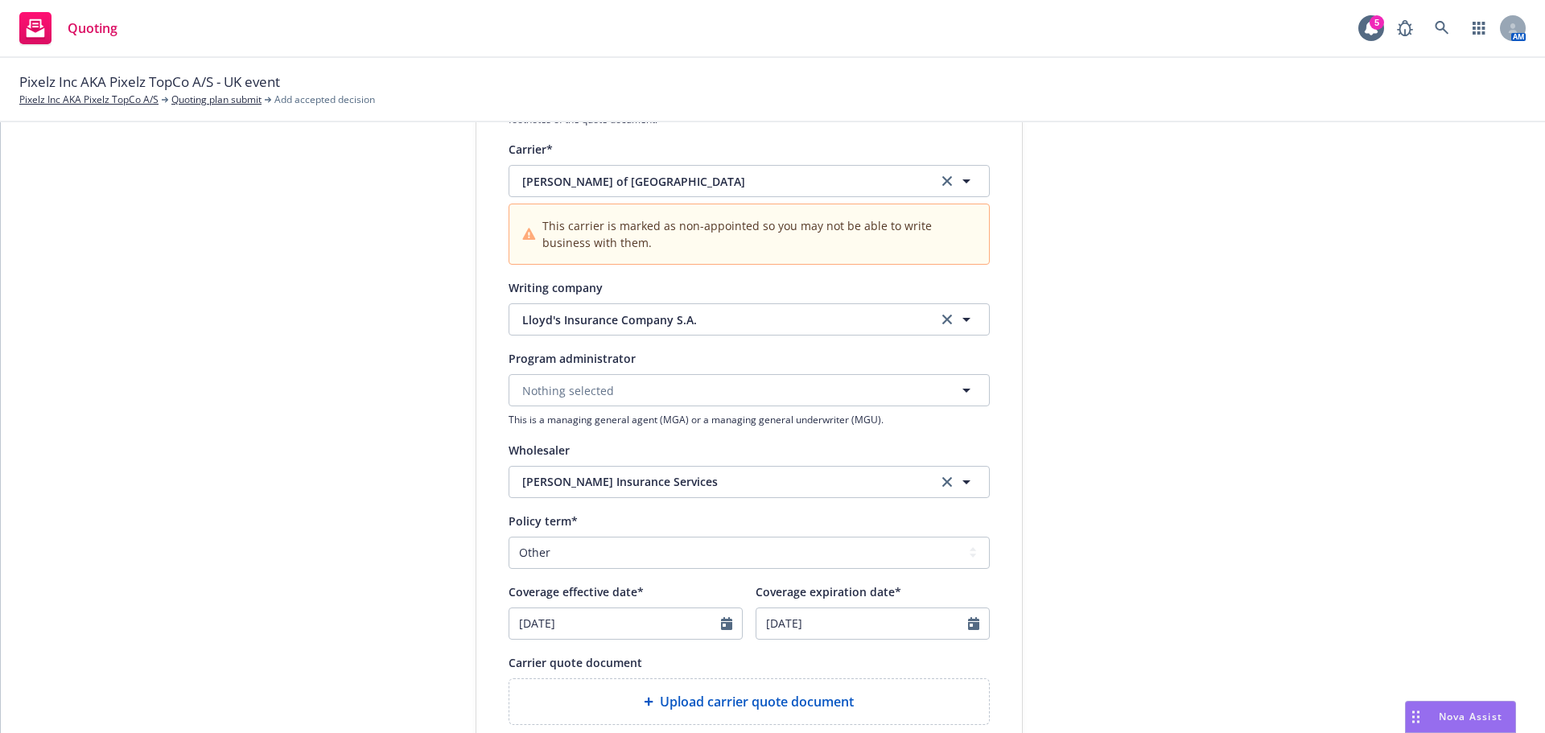
type input "11/12/2025"
click at [968, 624] on icon "Calendar" at bounding box center [973, 623] width 11 height 13
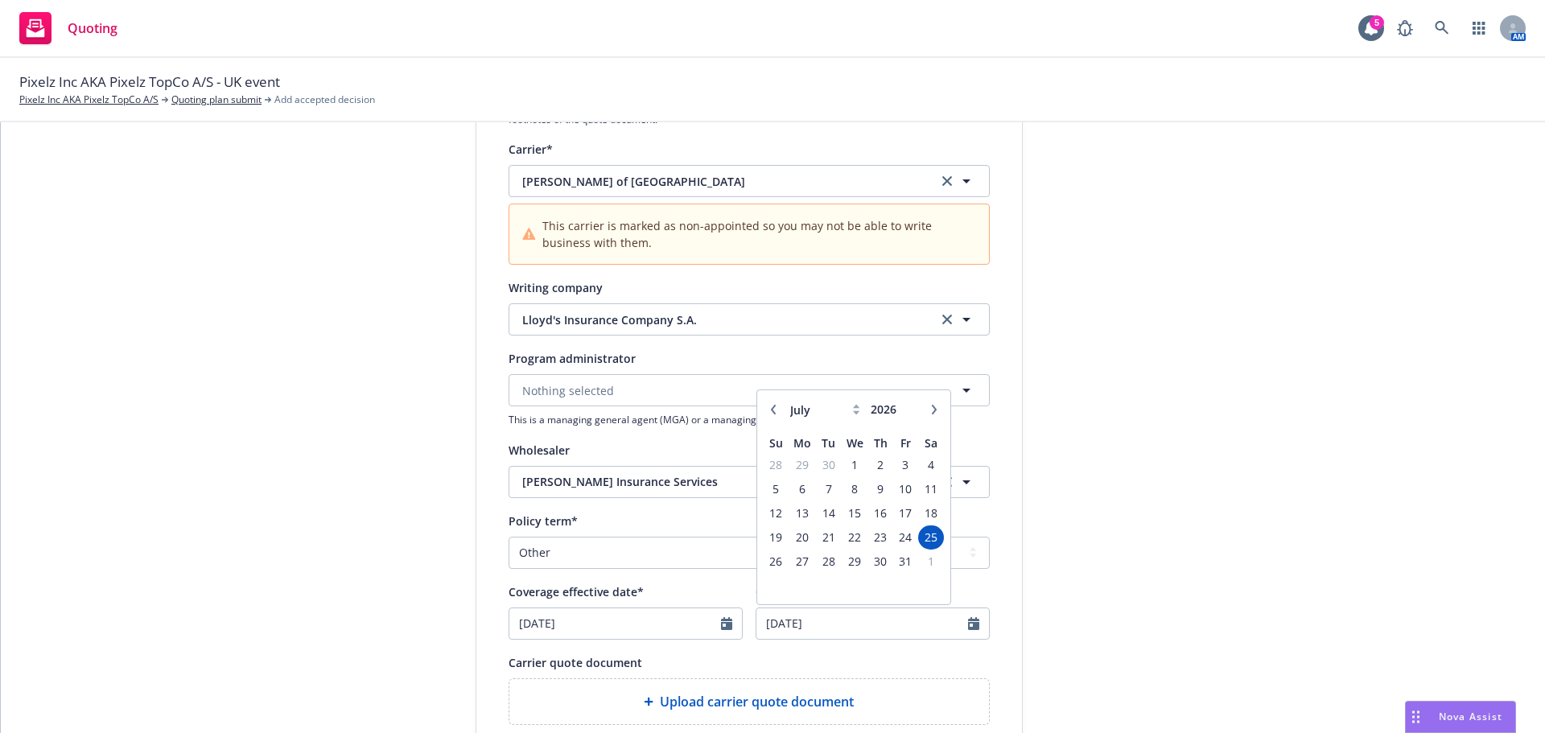
click at [931, 407] on icon "button" at bounding box center [933, 410] width 5 height 10
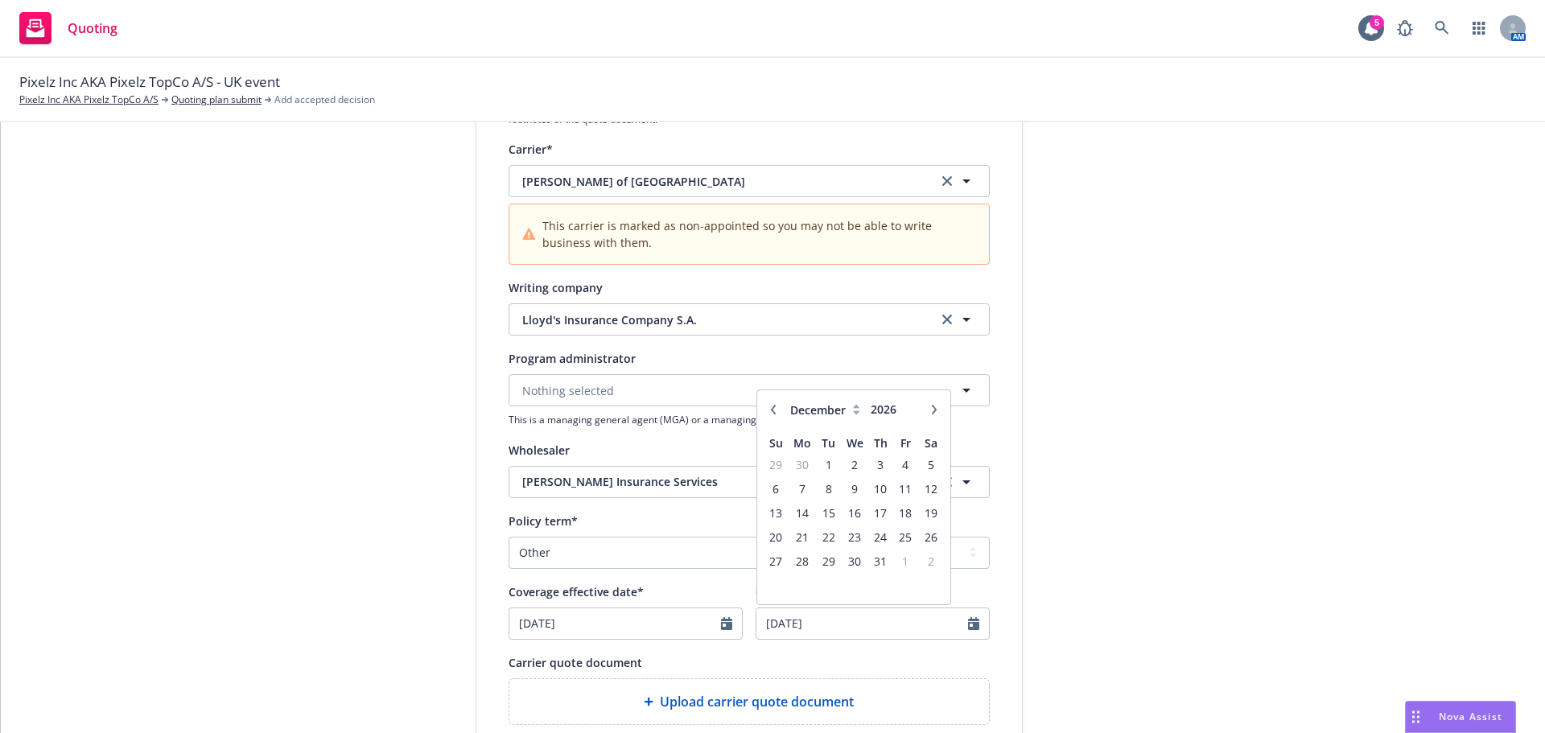
click at [768, 407] on icon "button" at bounding box center [773, 410] width 10 height 10
select select "11"
click at [906, 492] on span "13" at bounding box center [906, 489] width 22 height 20
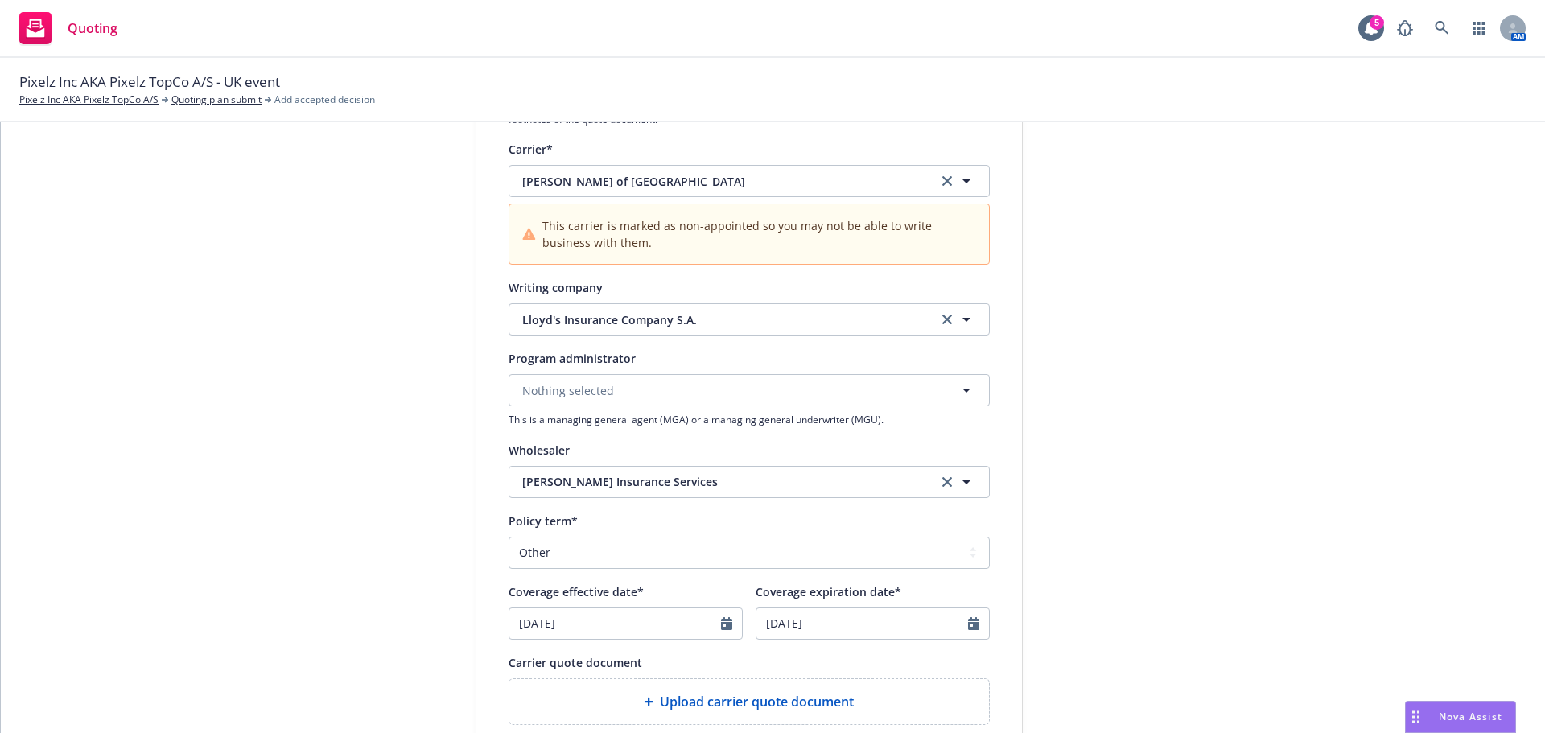
type input "11/13/2026"
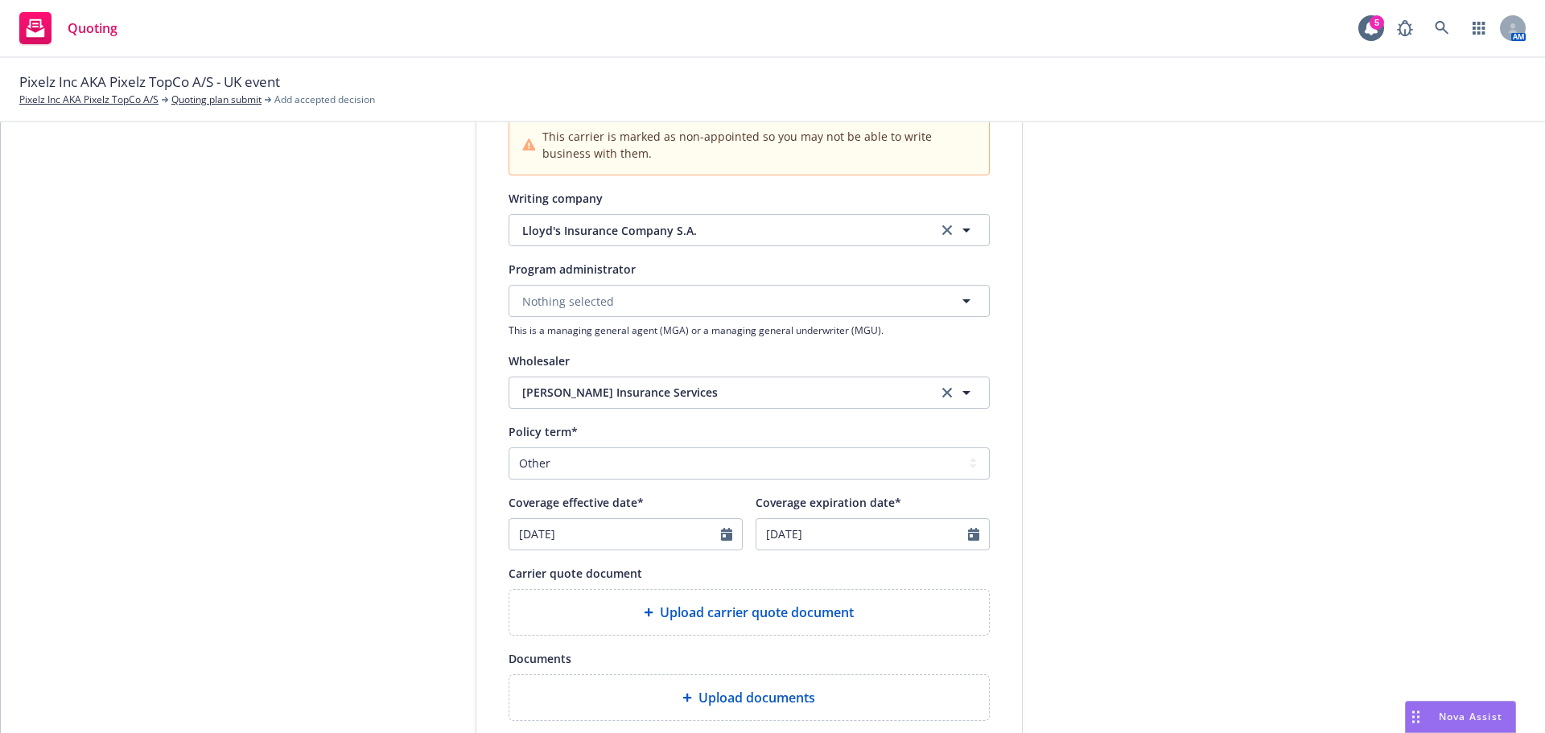
scroll to position [563, 0]
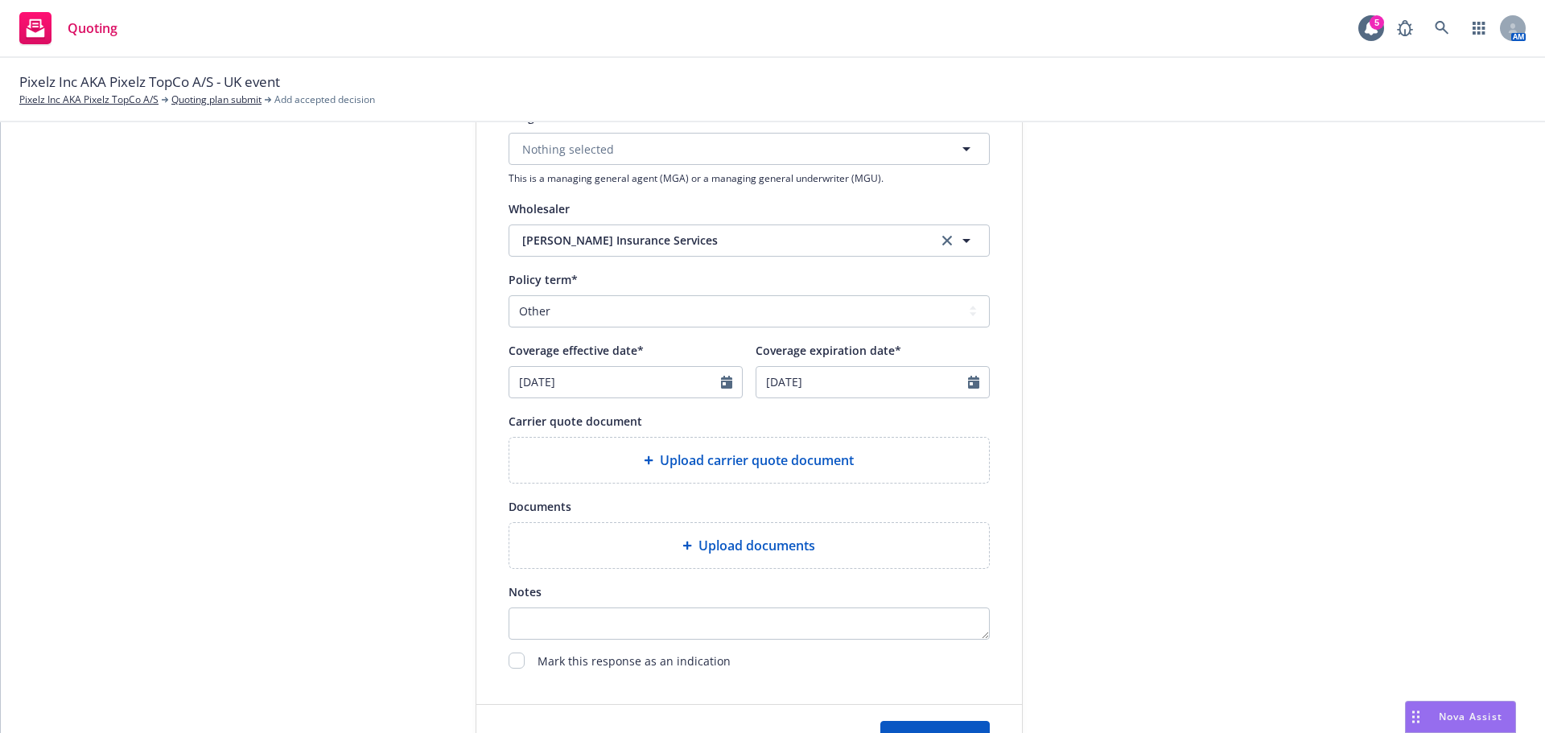
click at [759, 458] on span "Upload carrier quote document" at bounding box center [757, 460] width 194 height 19
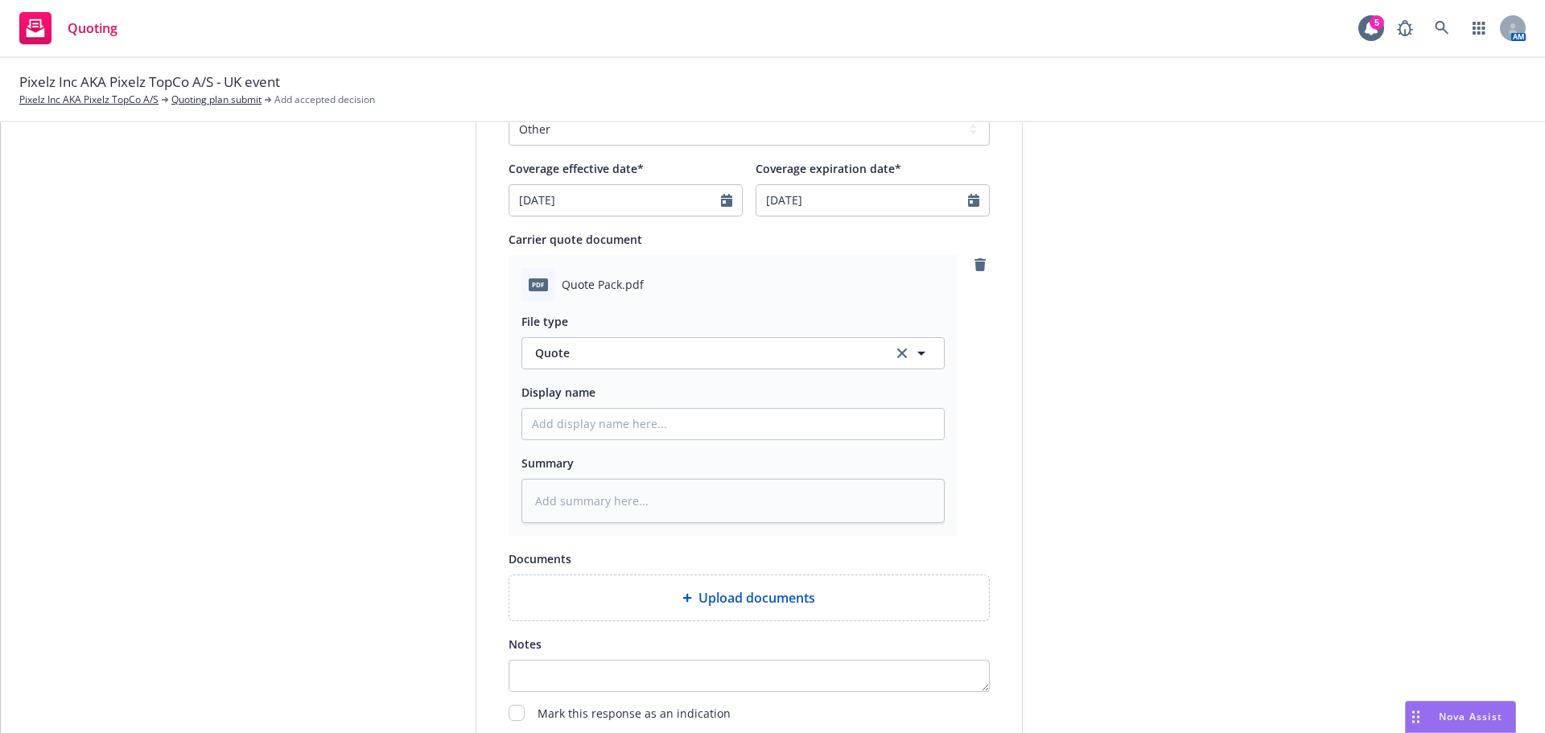
scroll to position [899, 0]
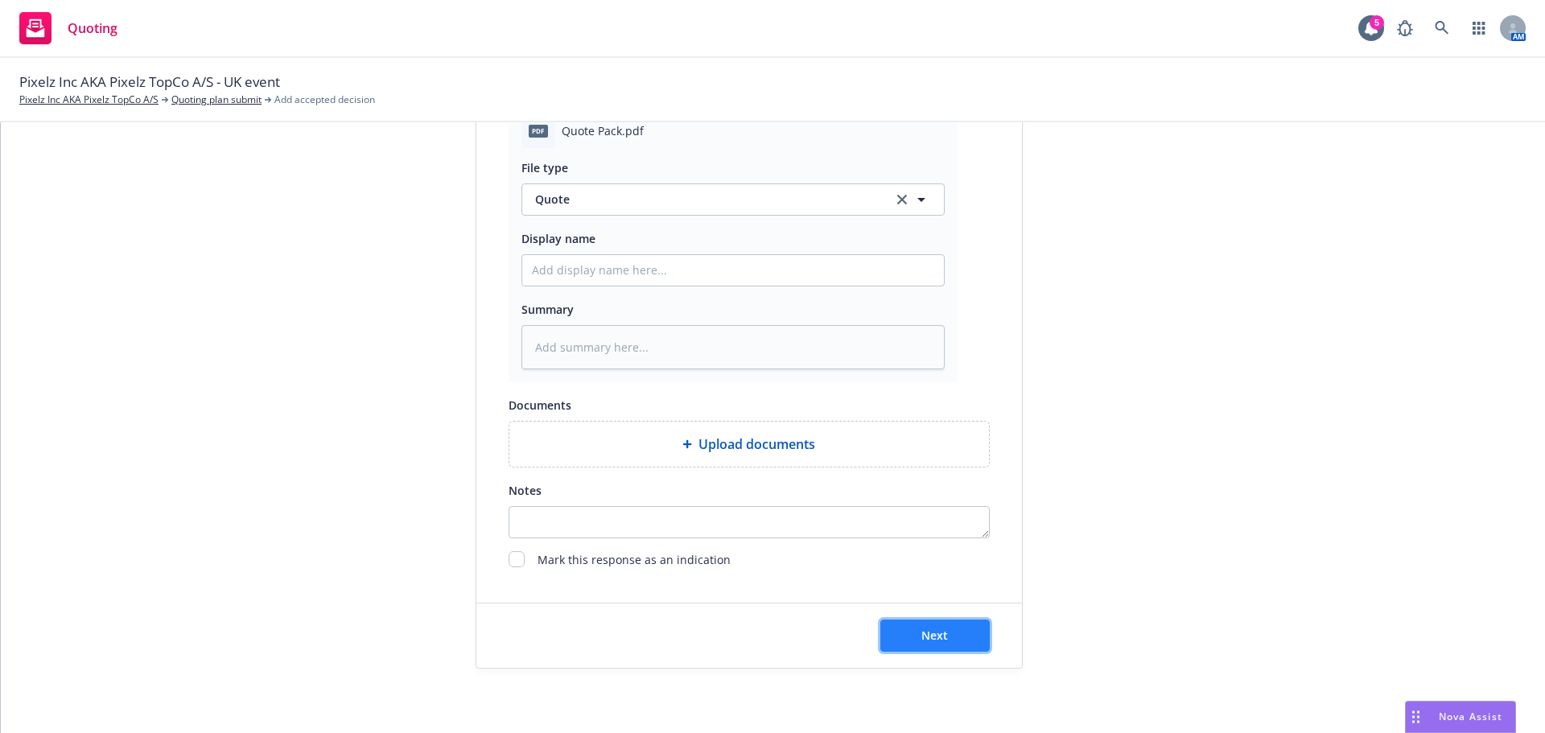
click at [910, 635] on button "Next" at bounding box center [934, 636] width 109 height 32
type textarea "x"
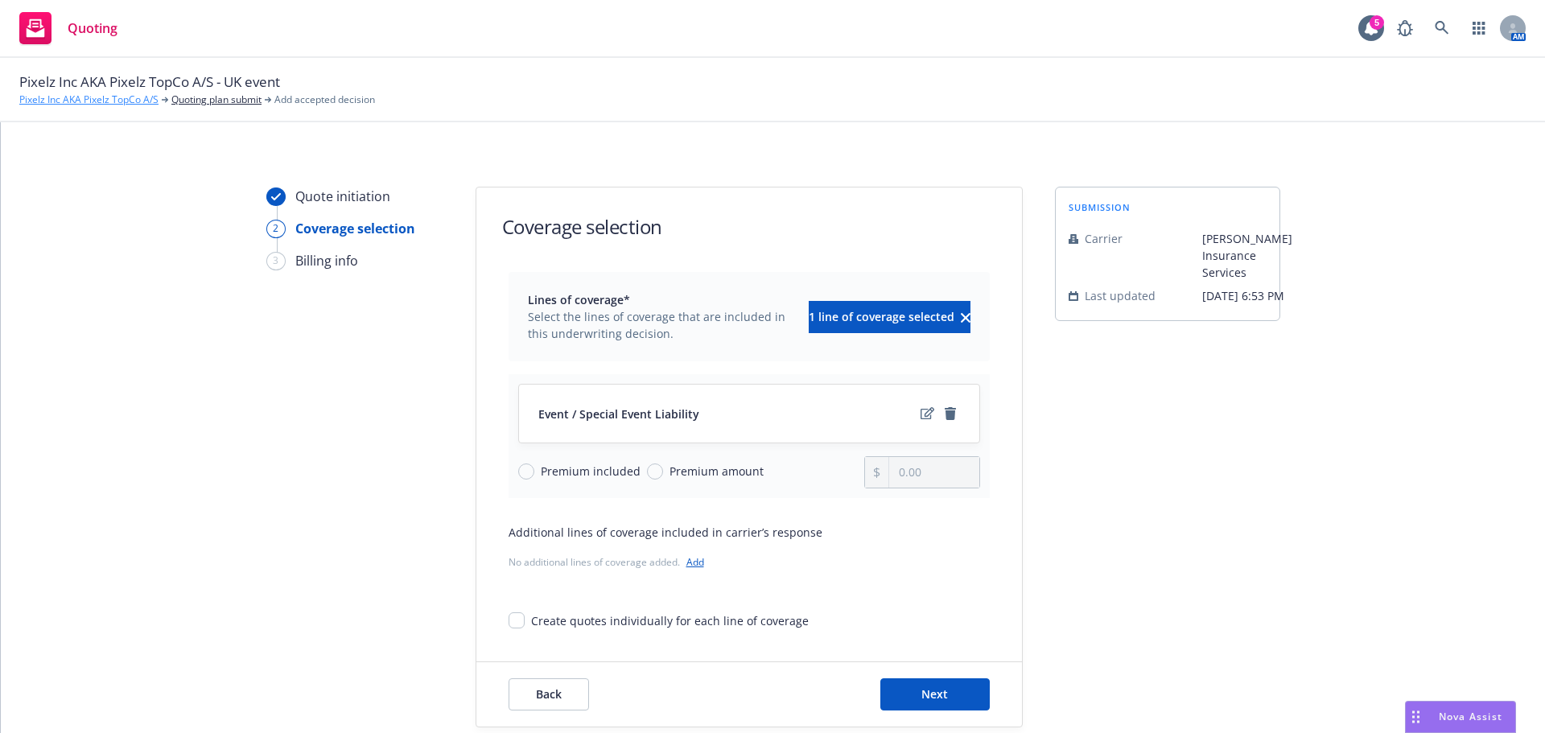
click at [88, 98] on link "Pixelz Inc AKA Pixelz TopCo A/S" at bounding box center [88, 100] width 139 height 14
